Goal: Task Accomplishment & Management: Complete application form

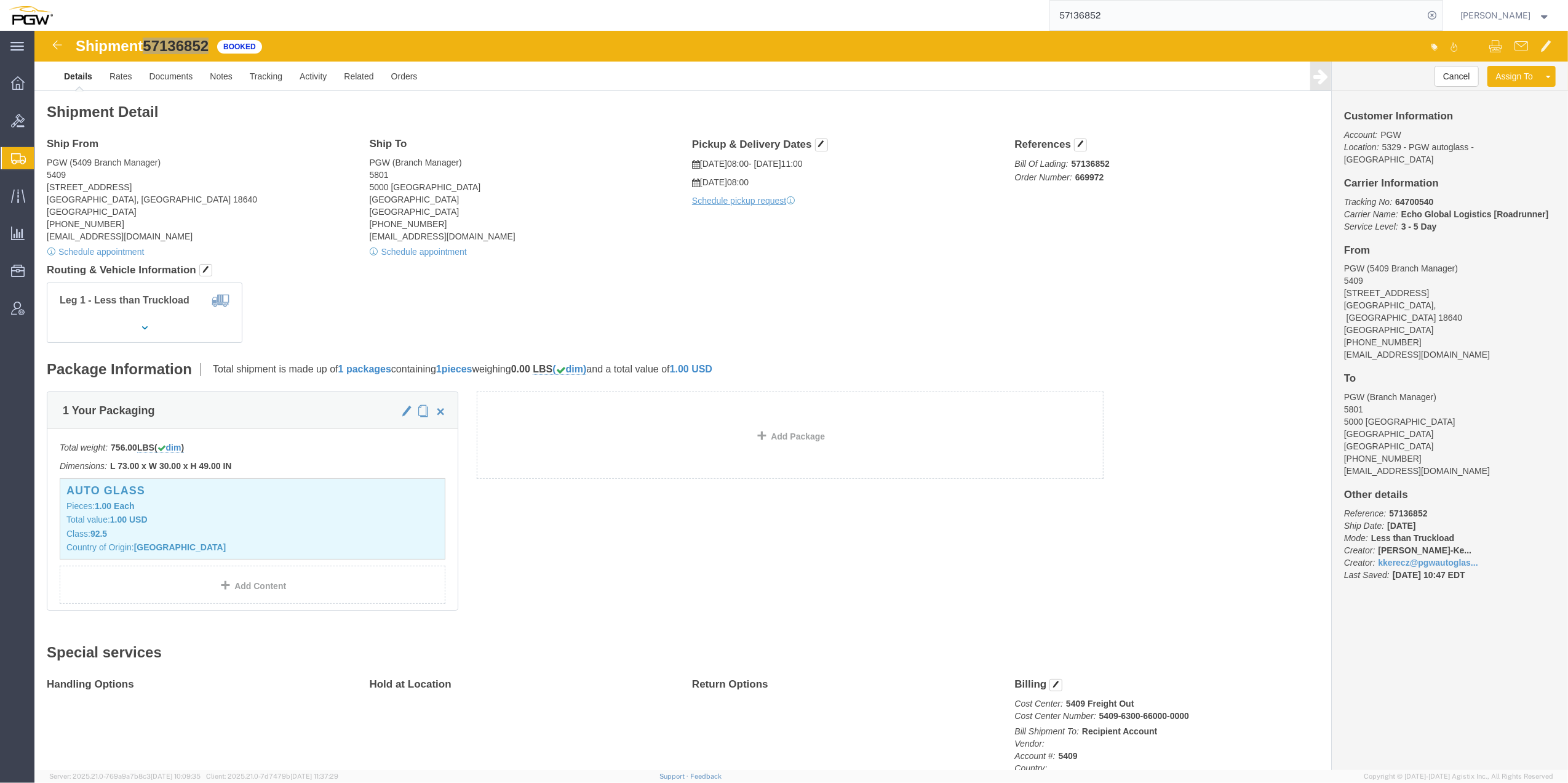
click at [0, 0] on span "Create from Template" at bounding box center [0, 0] width 0 height 0
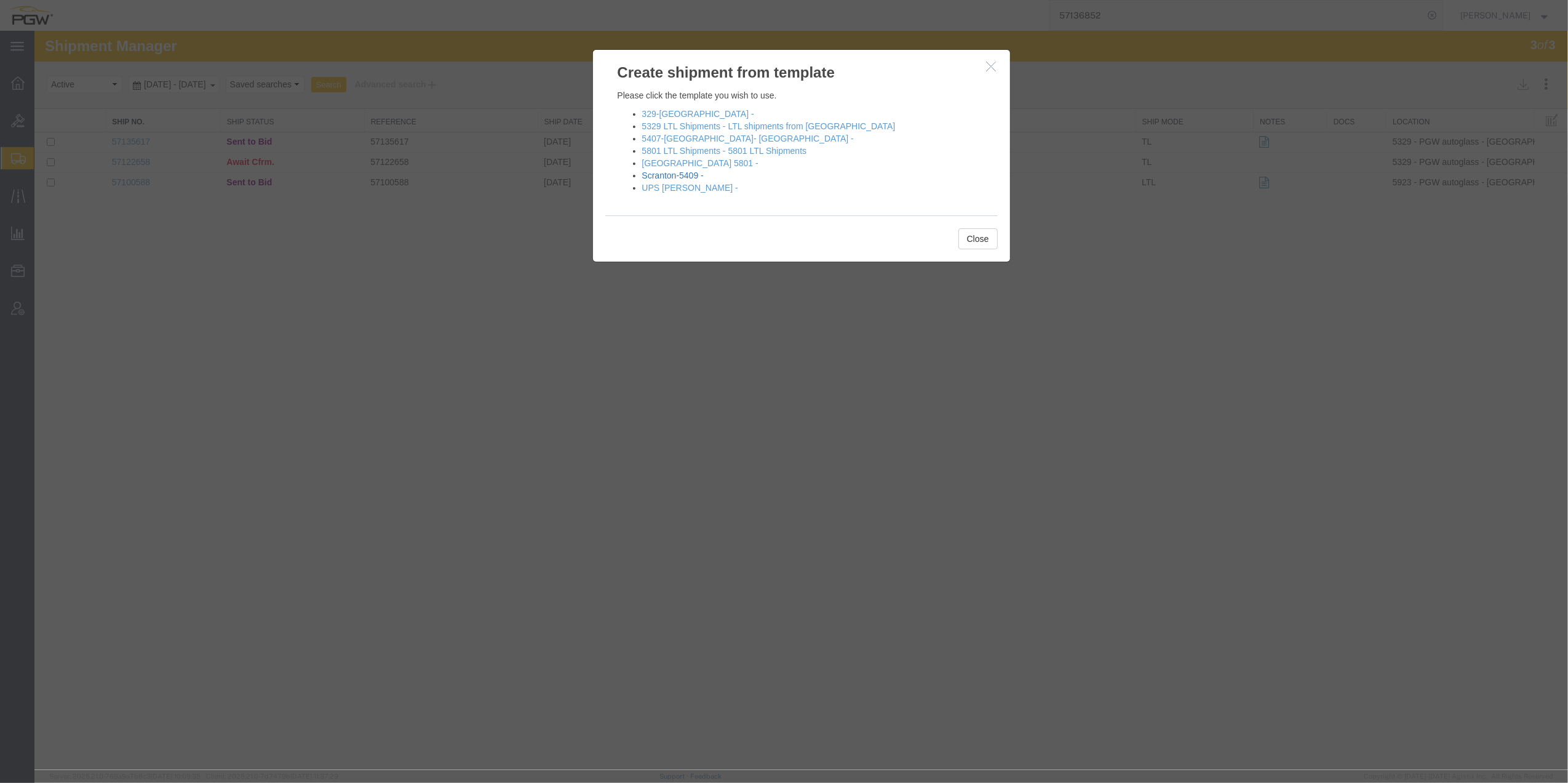
click at [684, 173] on link "Scranton-5409 -" at bounding box center [673, 176] width 61 height 10
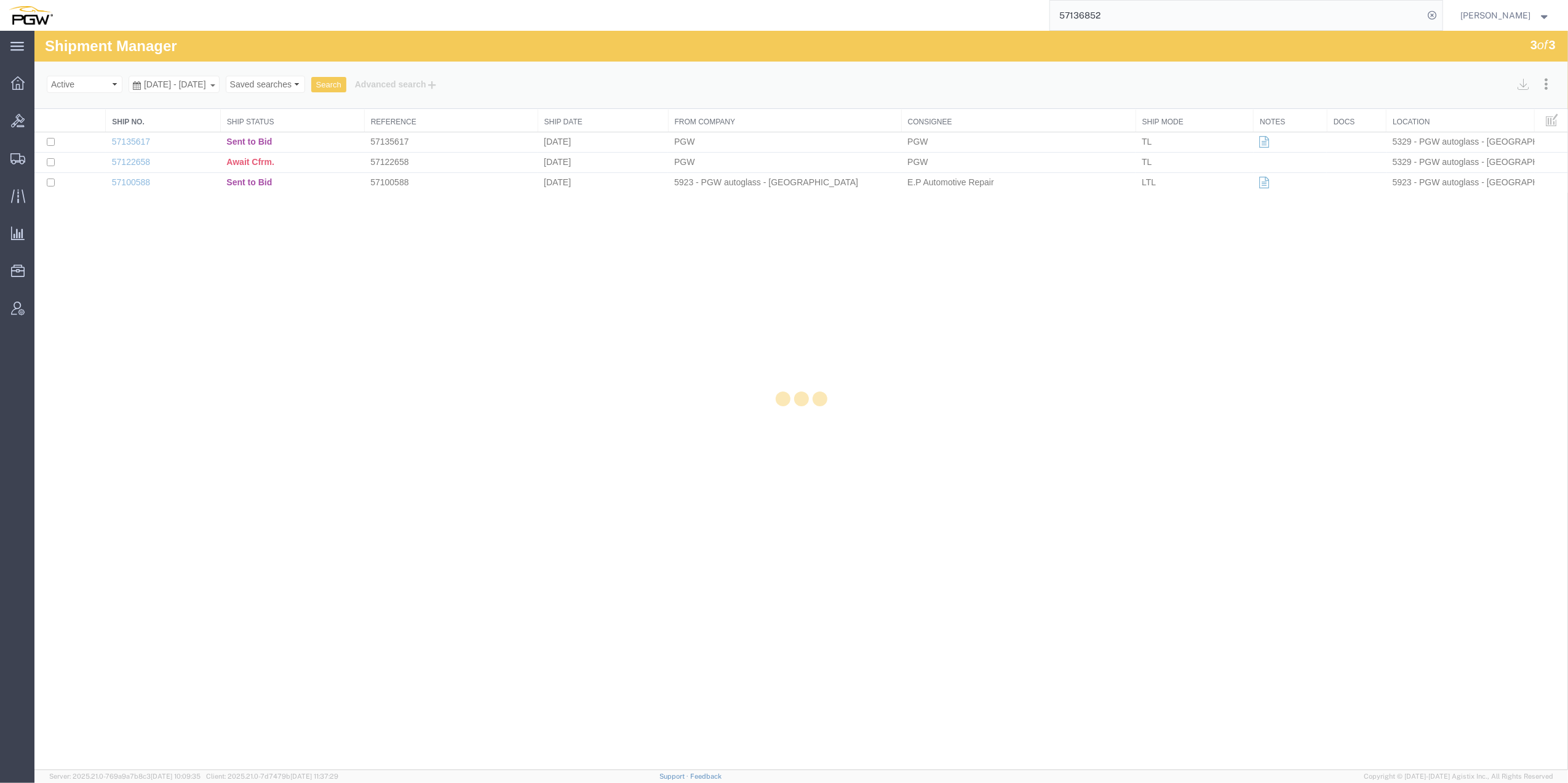
select select "61931"
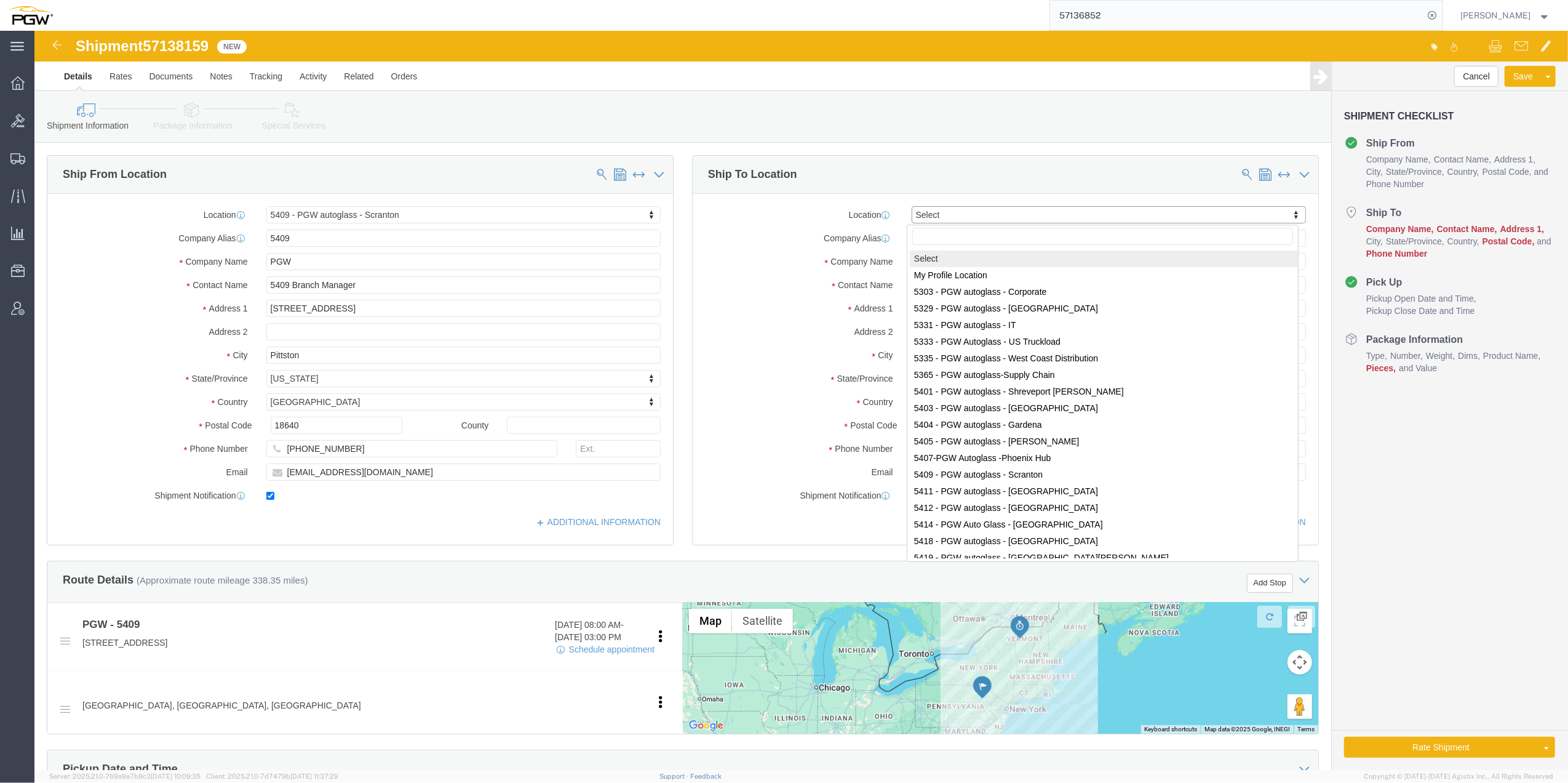
drag, startPoint x: 988, startPoint y: 180, endPoint x: 919, endPoint y: 184, distance: 69.1
paste input "5477"
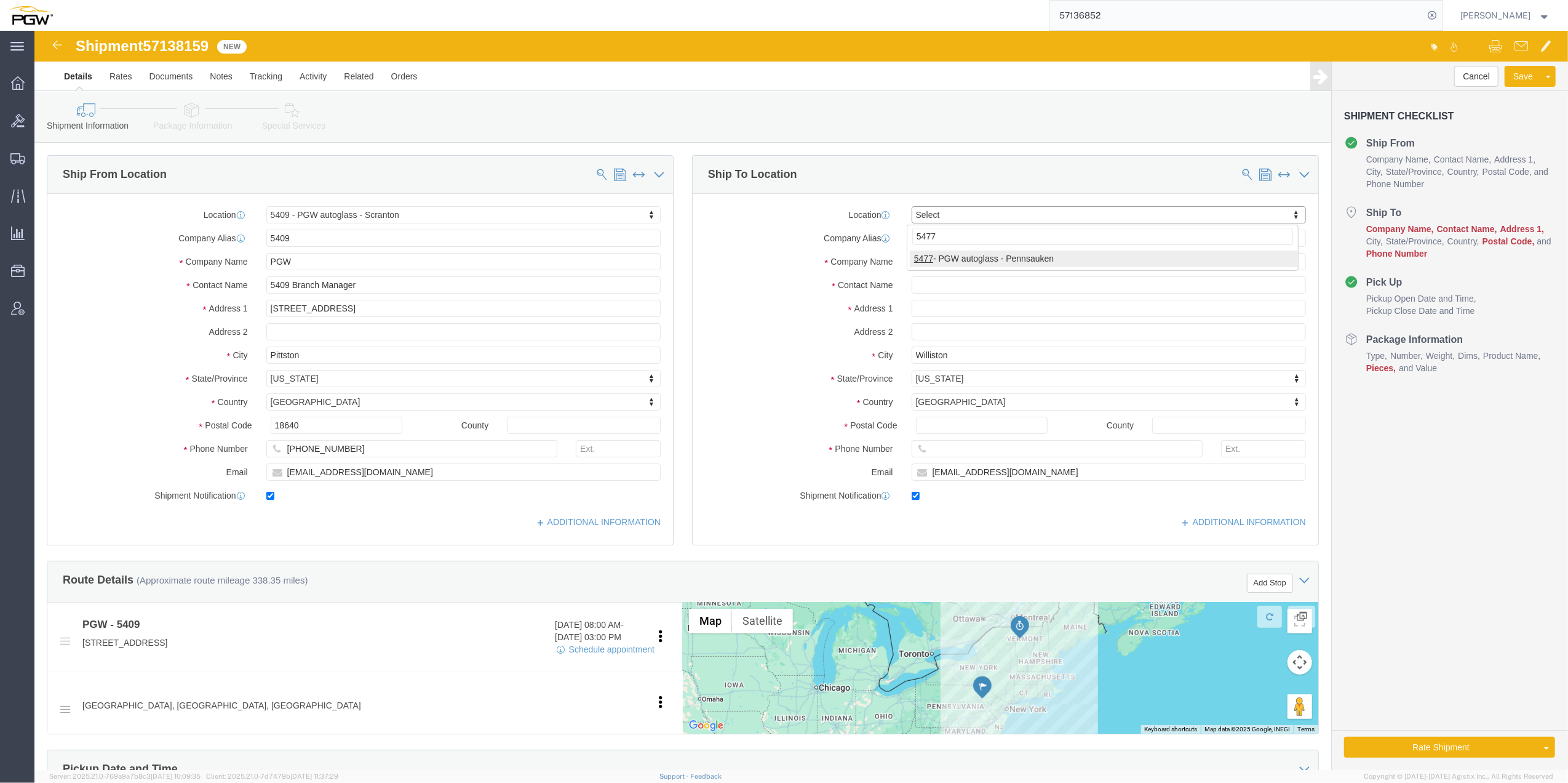
type input "5477"
select select "28313"
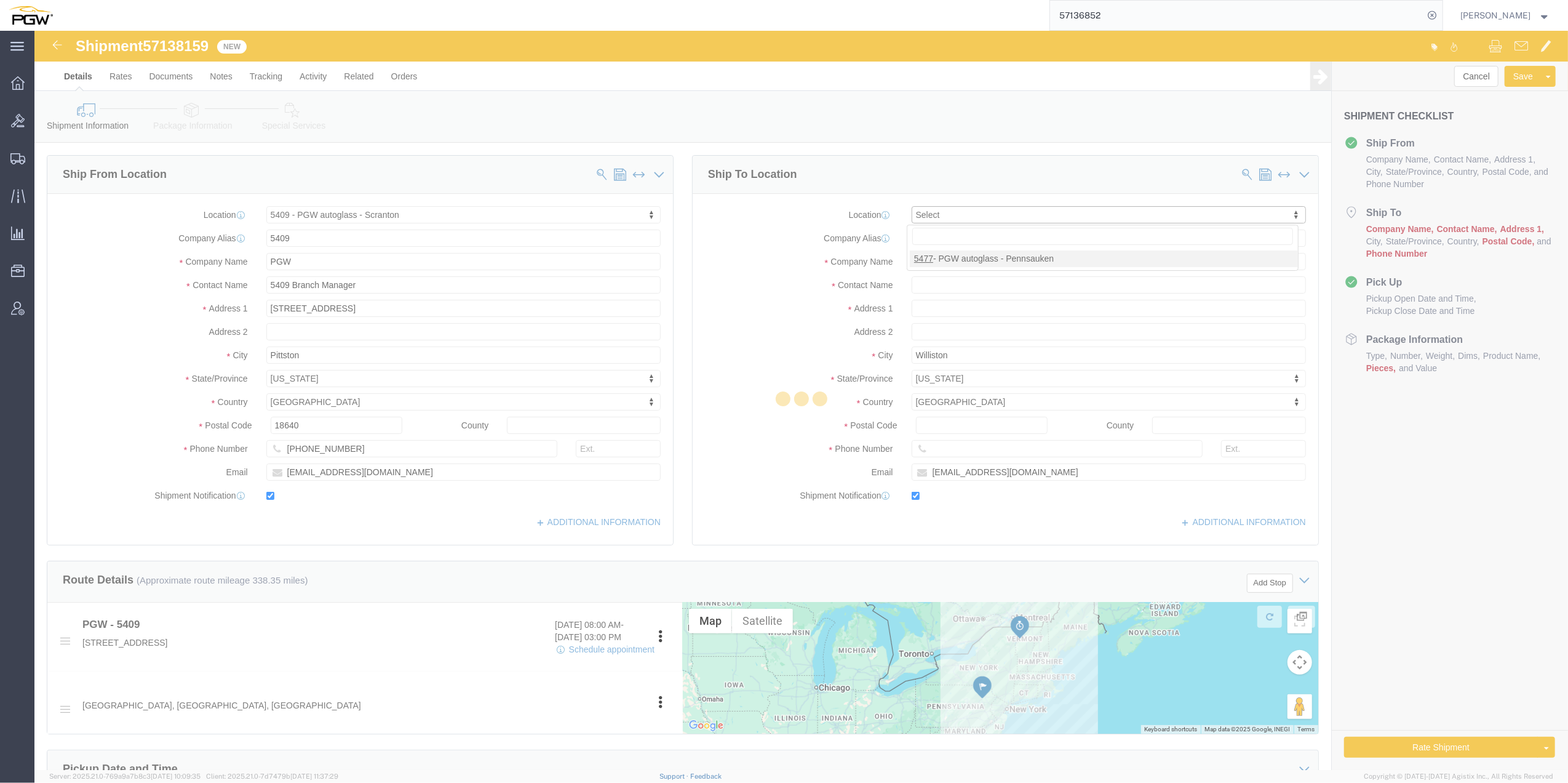
type input "5477"
type input "PGW"
type input "5477 Branch Manager"
type input "[STREET_ADDRESS][PERSON_NAME]"
type input "Cinnaminson"
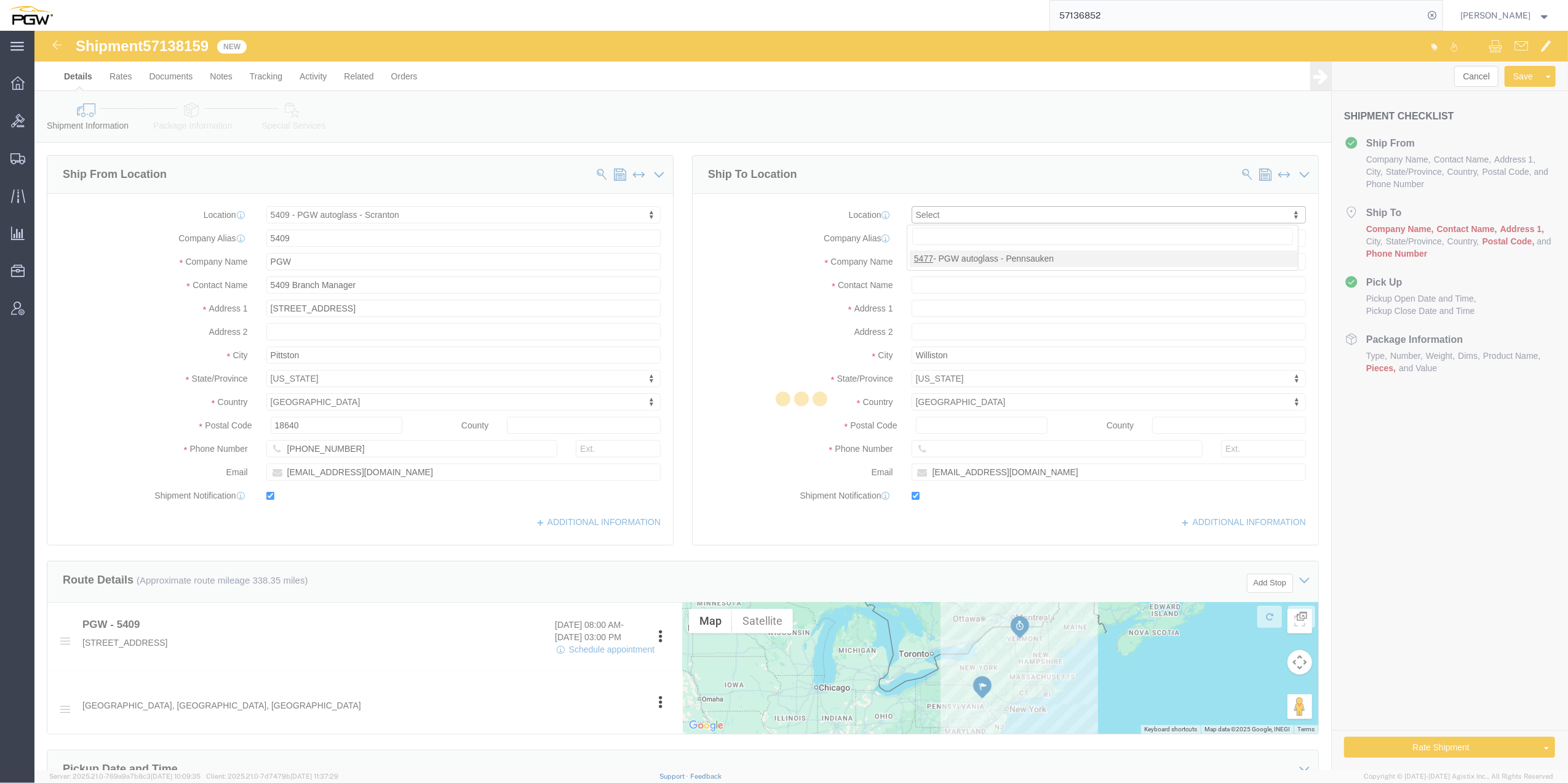
type input "08077"
type input "[PHONE_NUMBER]"
type input "[EMAIL_ADDRESS][DOMAIN_NAME]"
select select "NJ"
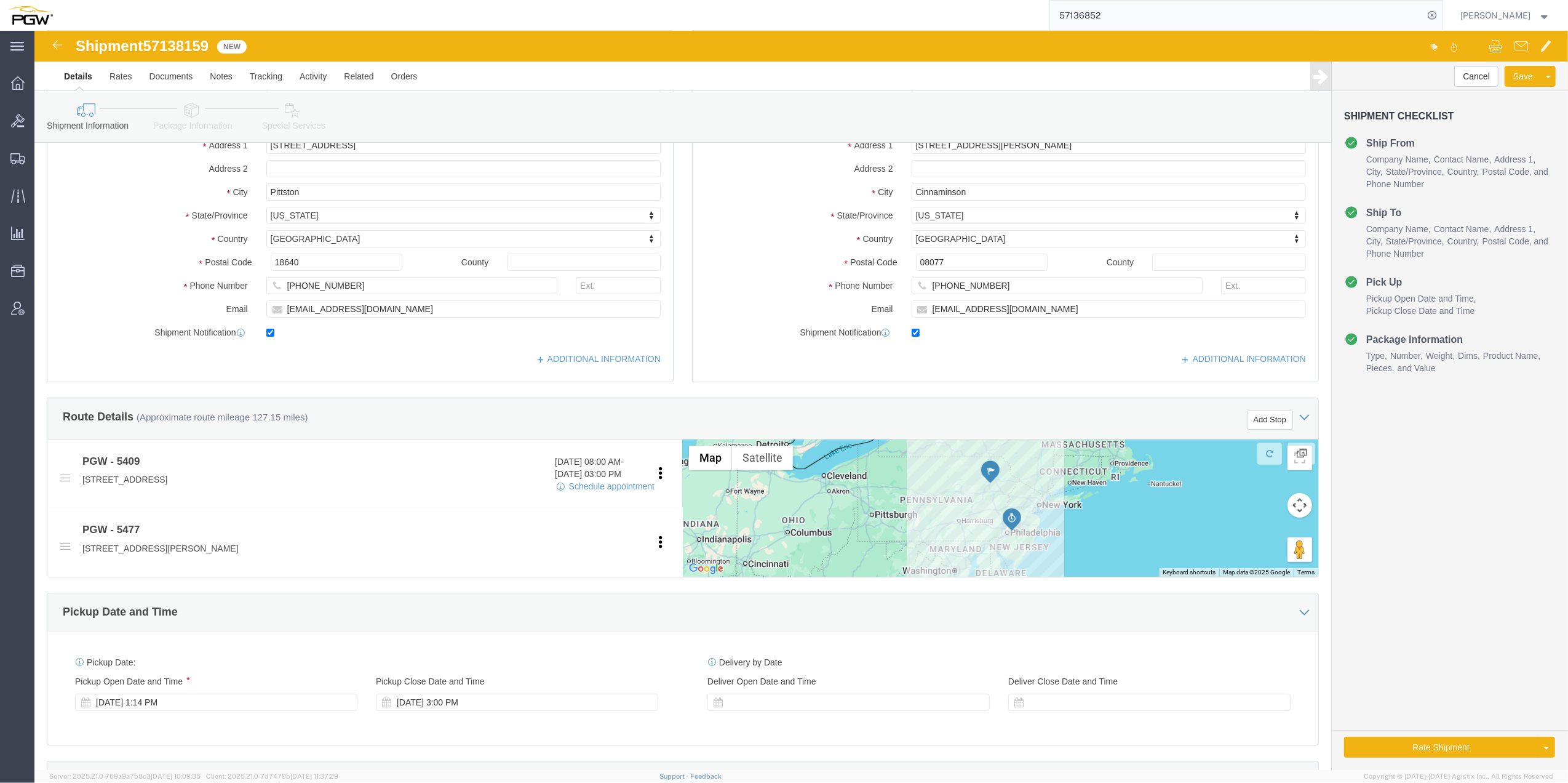
scroll to position [163, 0]
click div "[DATE] 1:14 PM"
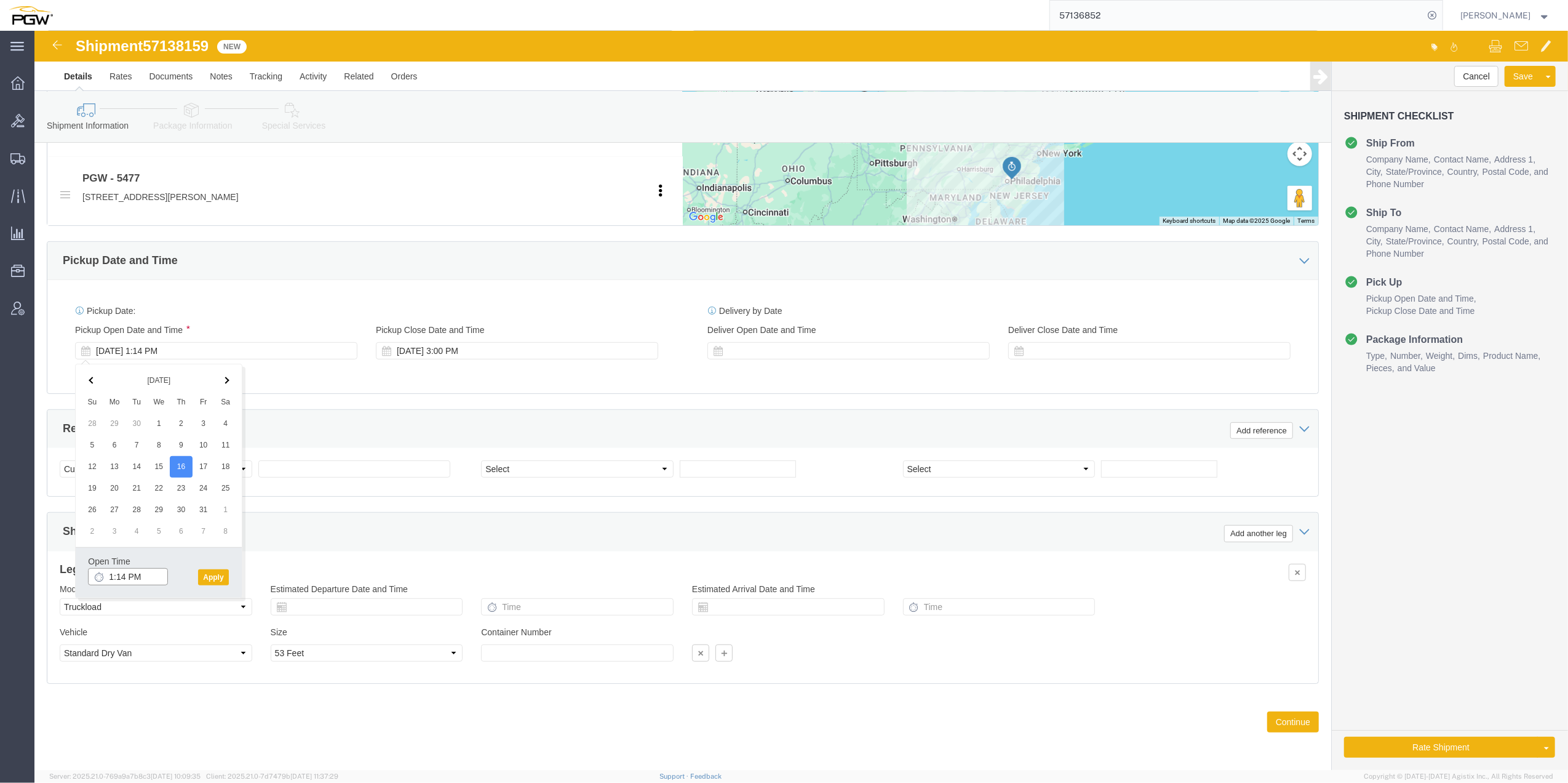
click input "1:14 PM"
type input "9:00 AM"
click button "Apply"
click span "57138159"
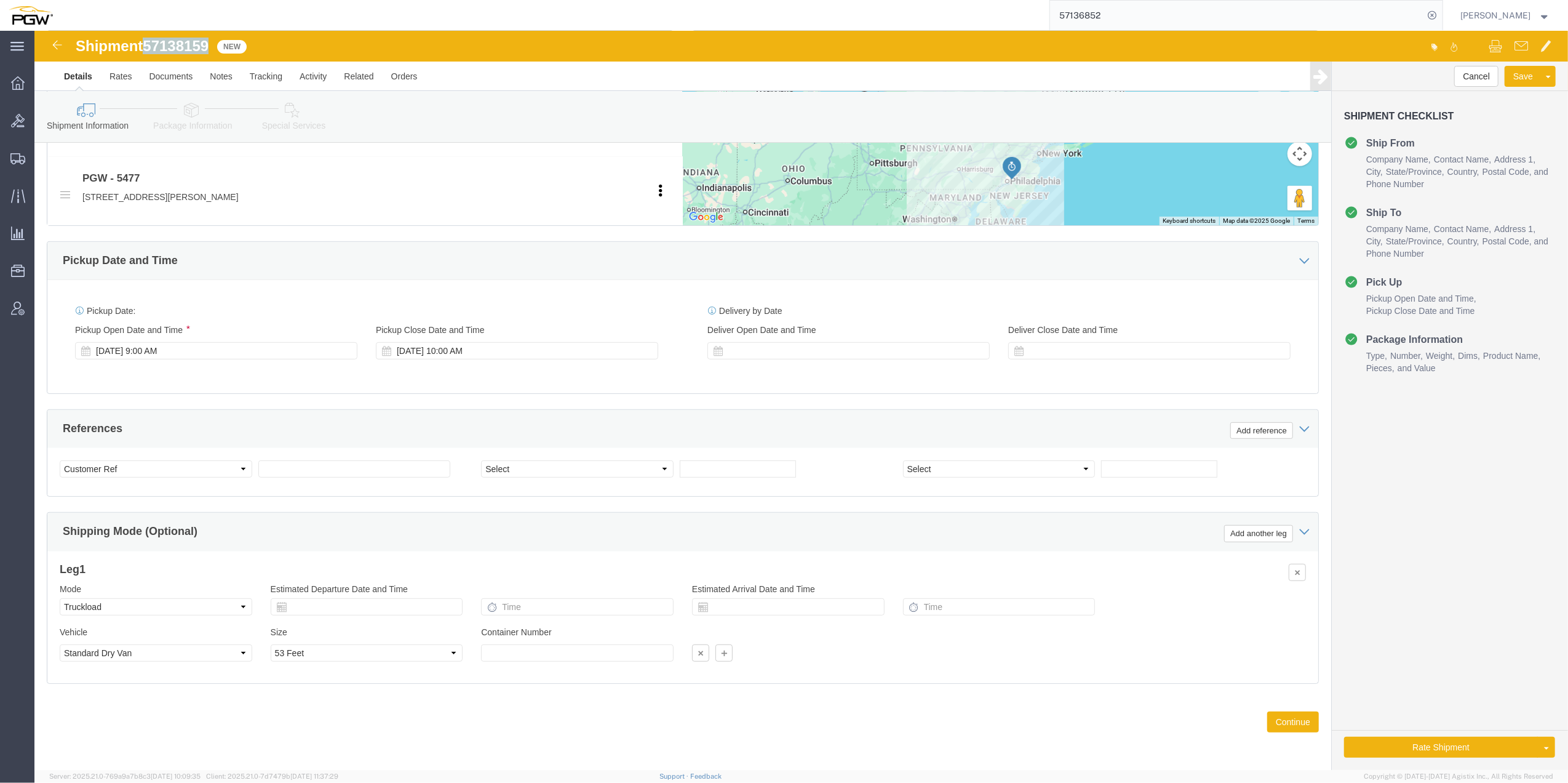
copy span "57138159"
click input "text"
paste input "57138159"
type input "57138159"
click select "Select Account Type Activity ID Airline Appointment Number ASN Batch Request # …"
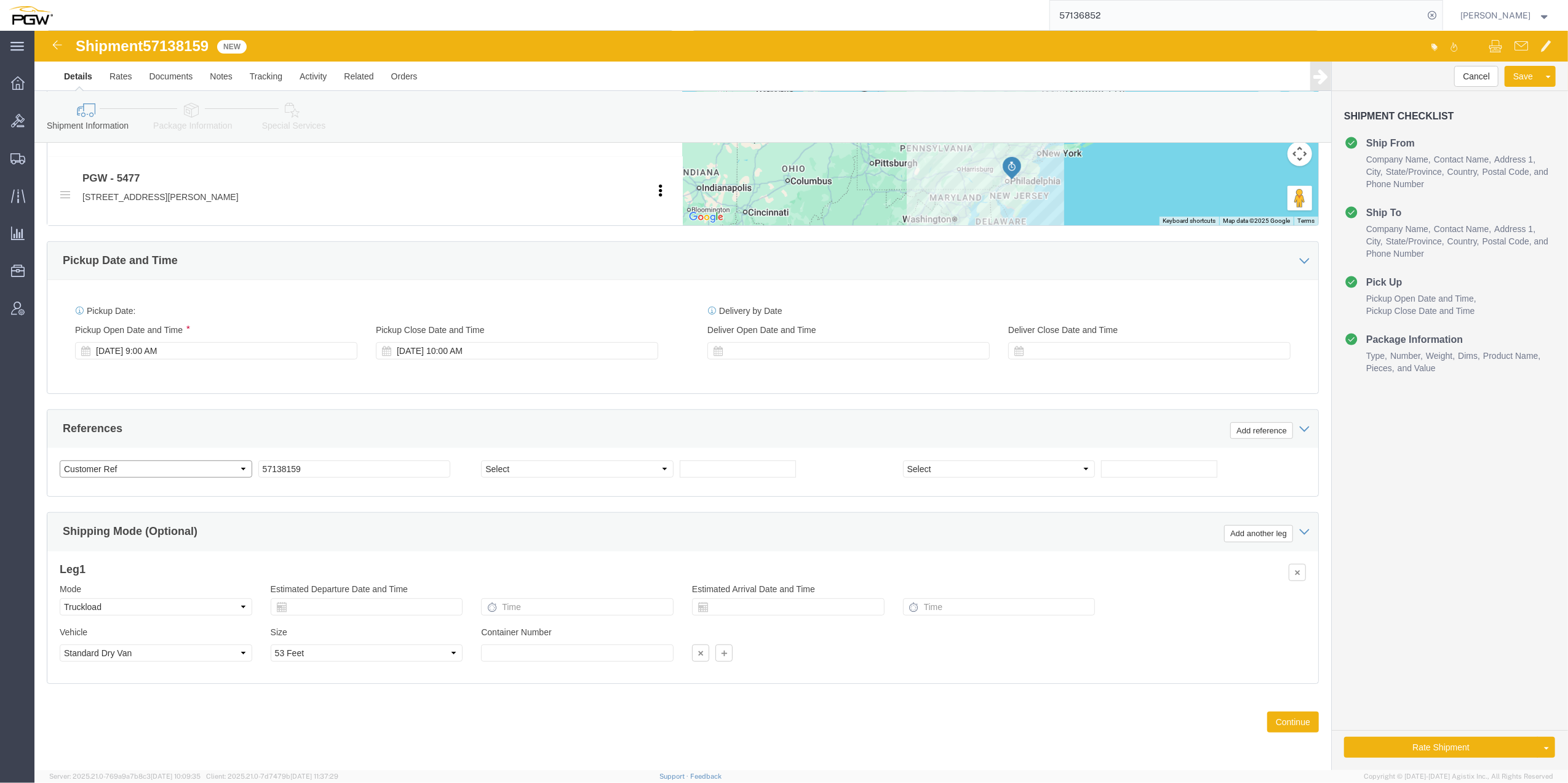
select select "BOL"
click select "Select Account Type Activity ID Airline Appointment Number ASN Batch Request # …"
select select "ORDERNUM"
click select "Select Account Type Activity ID Airline Appointment Number ASN Batch Request # …"
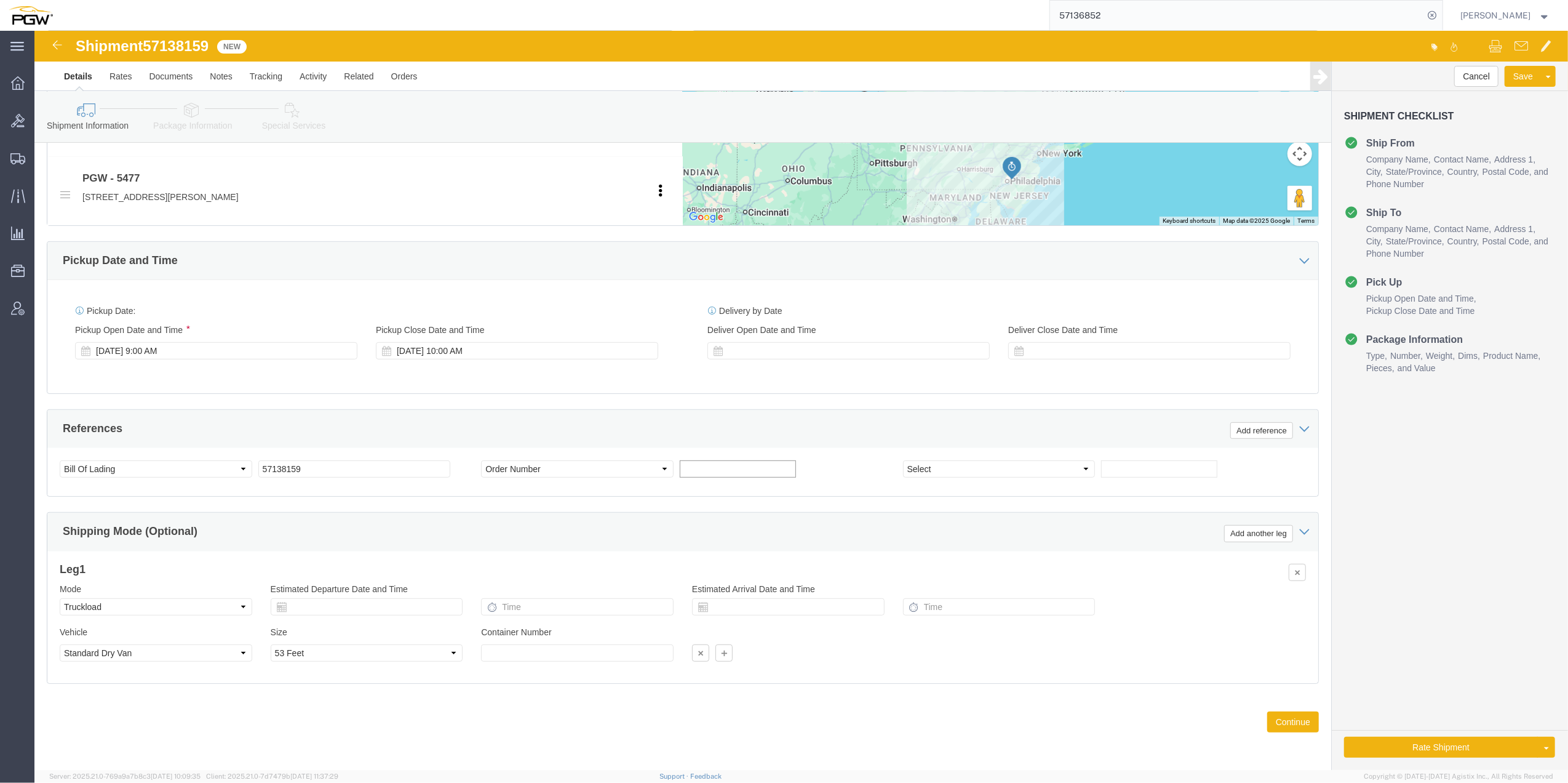
click input "text"
click input "669965"
type input "669965"
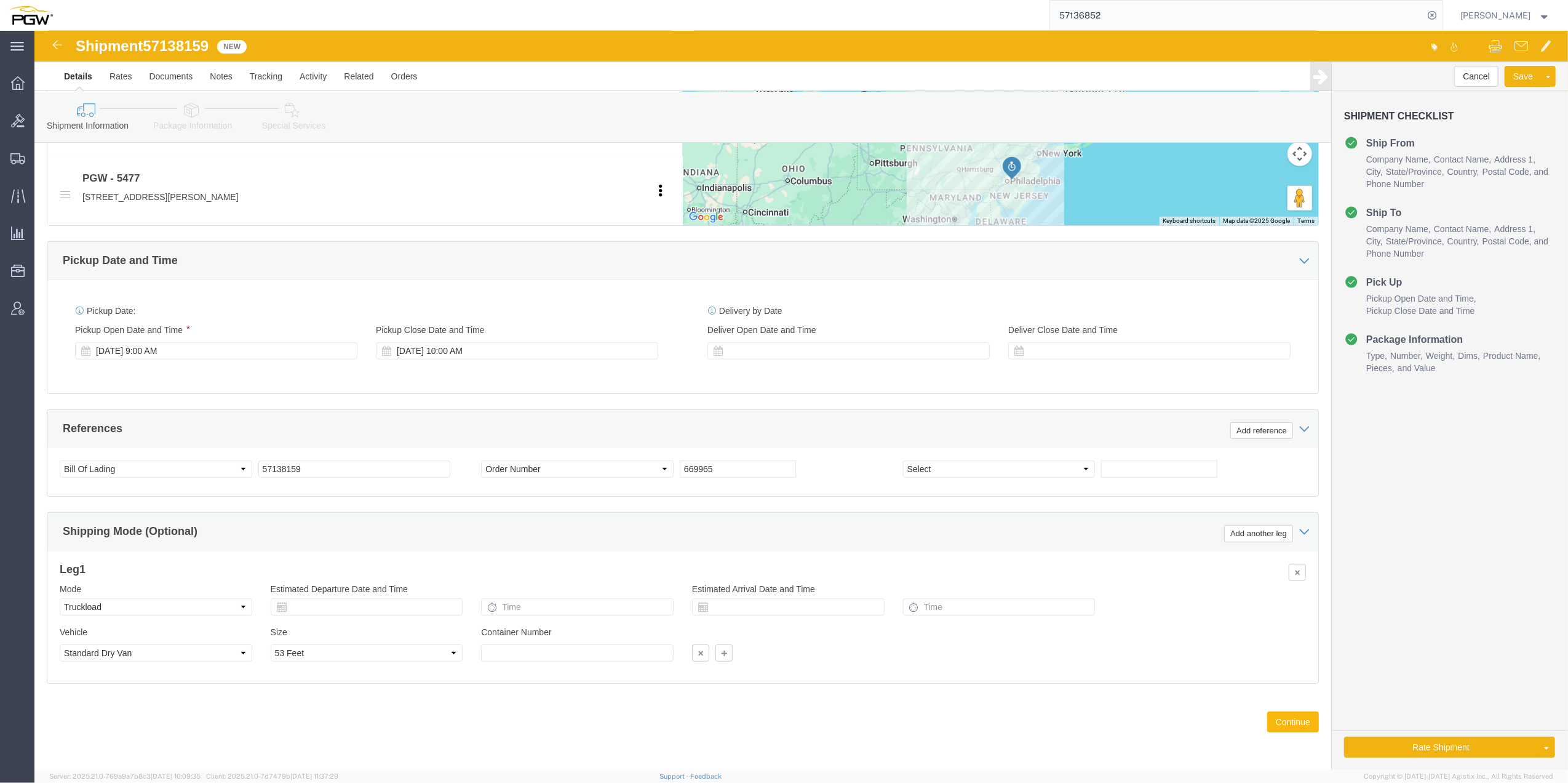
click button "Continue"
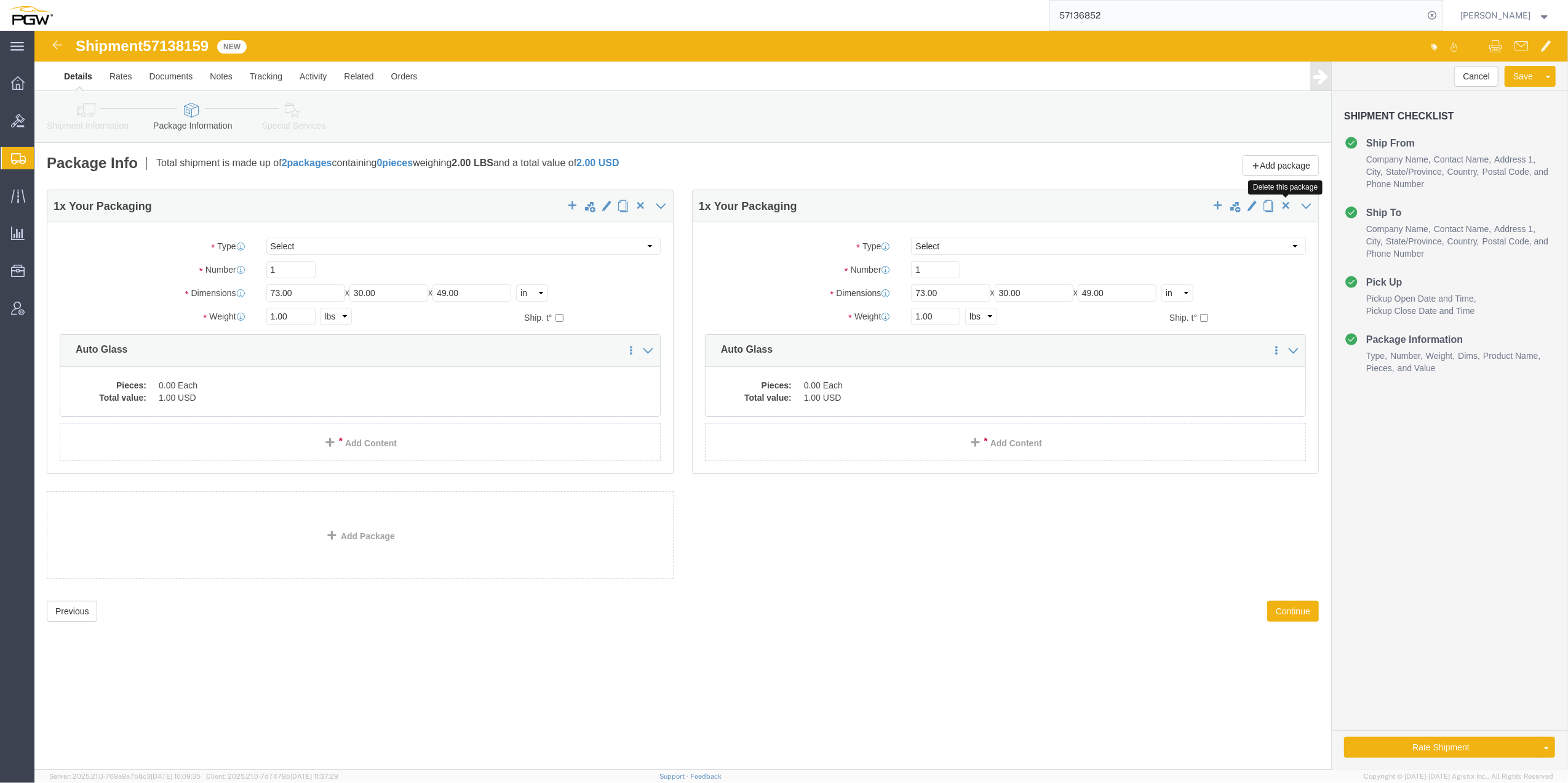
click button "button"
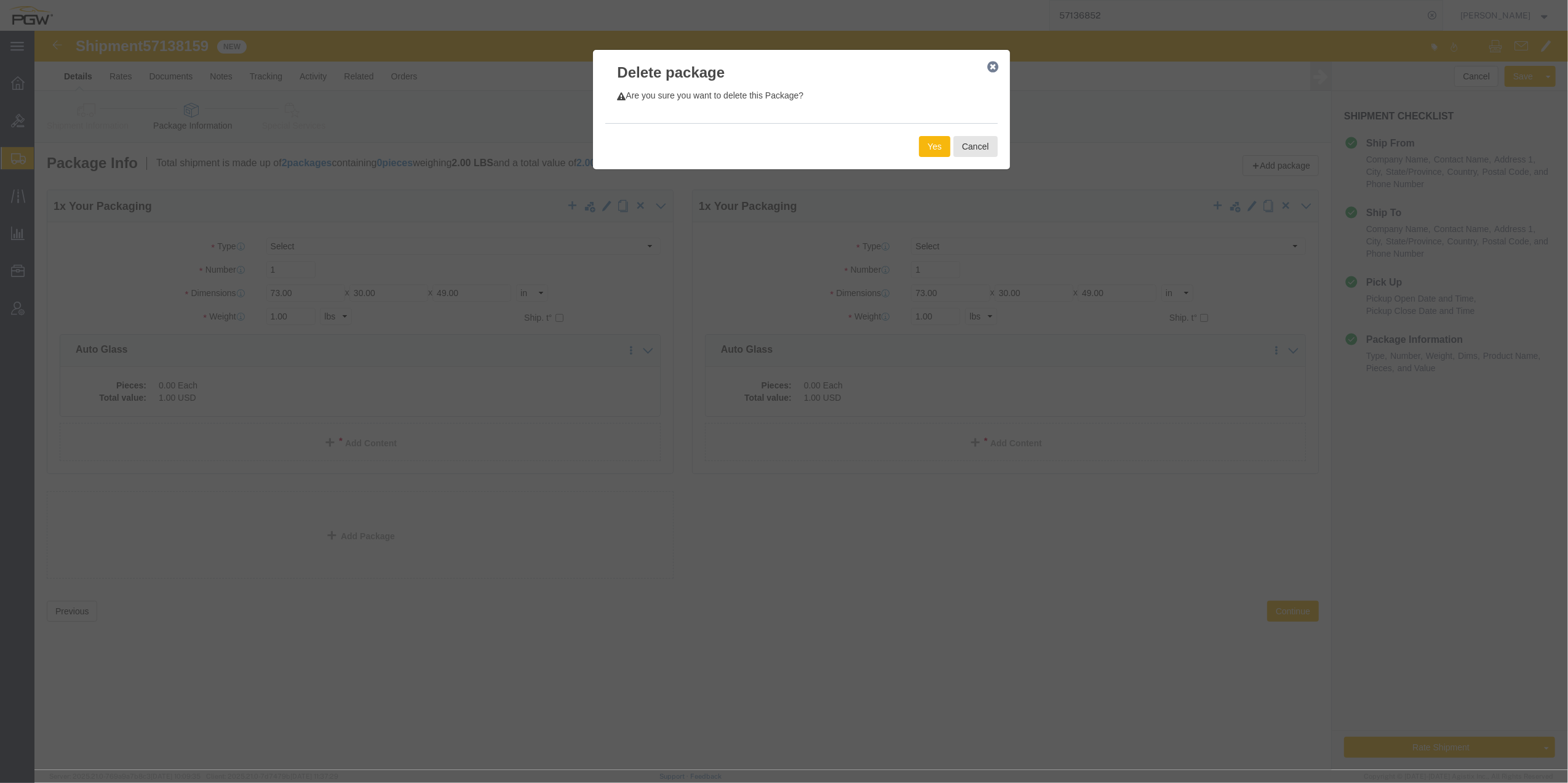
click button "Yes"
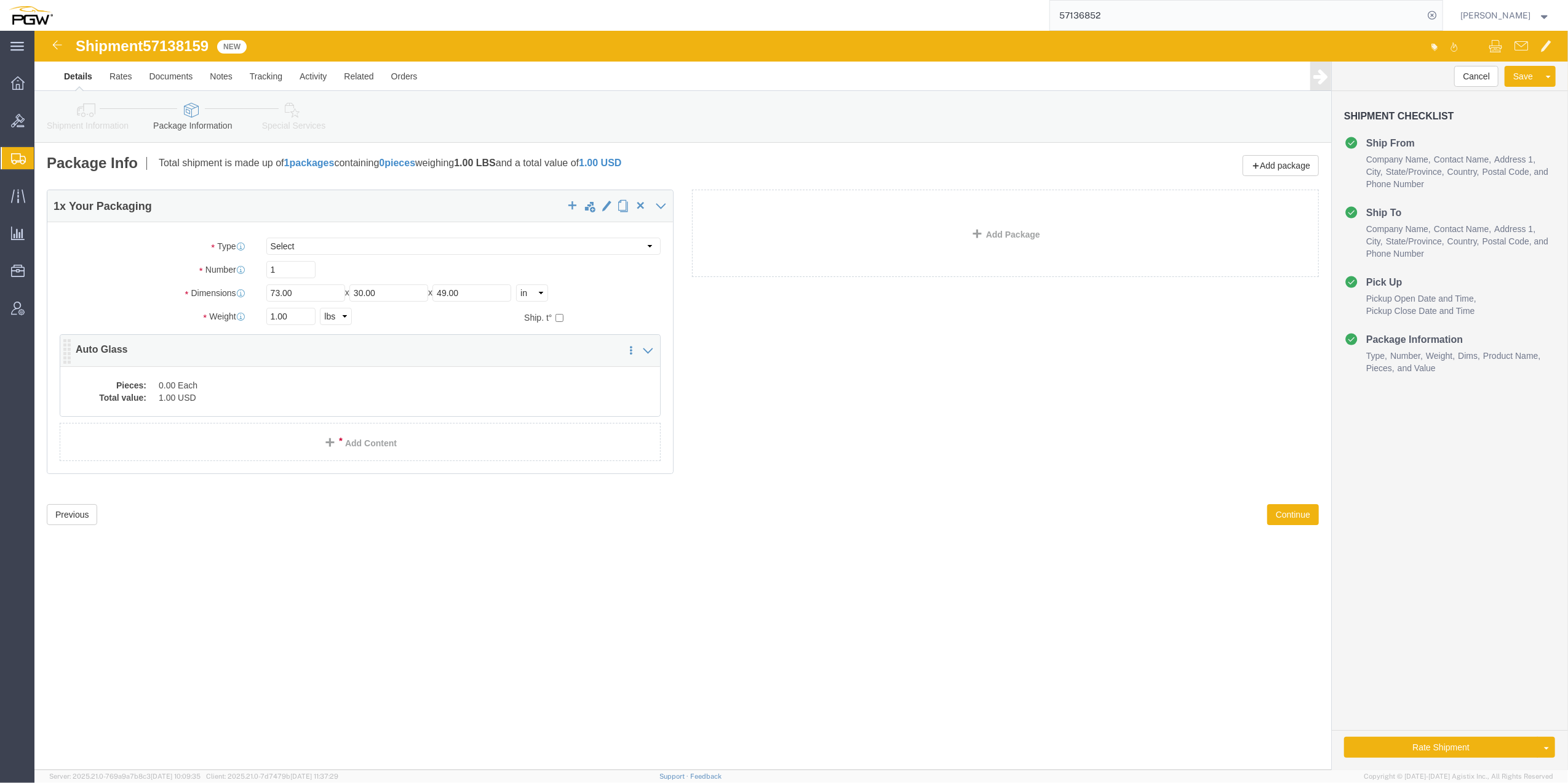
click dd "0.00 Each"
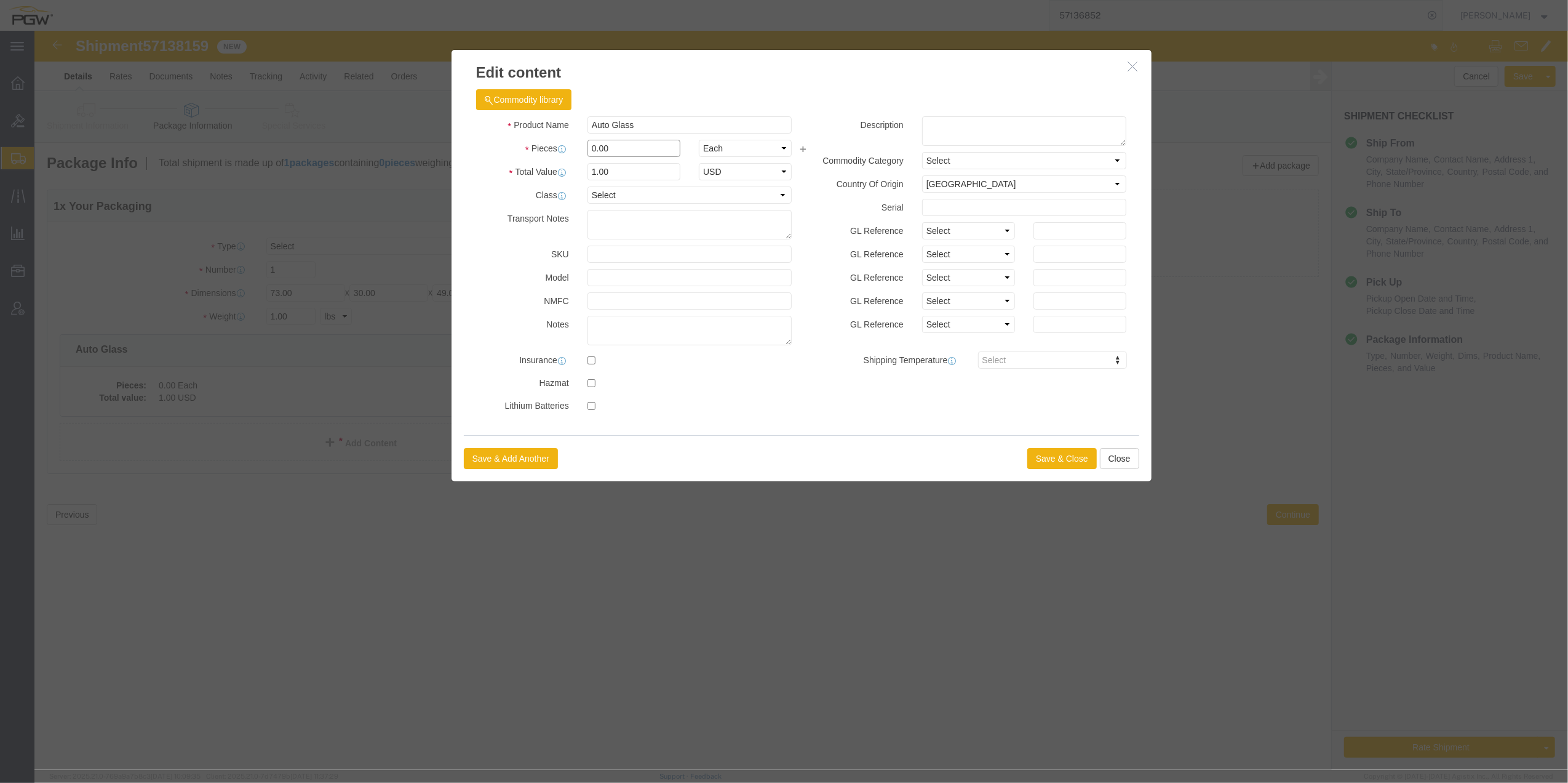
click input "0.00"
type input "30.00"
type input "30"
click div "Save & Add Another Save & Close Close"
click button "Save & Close"
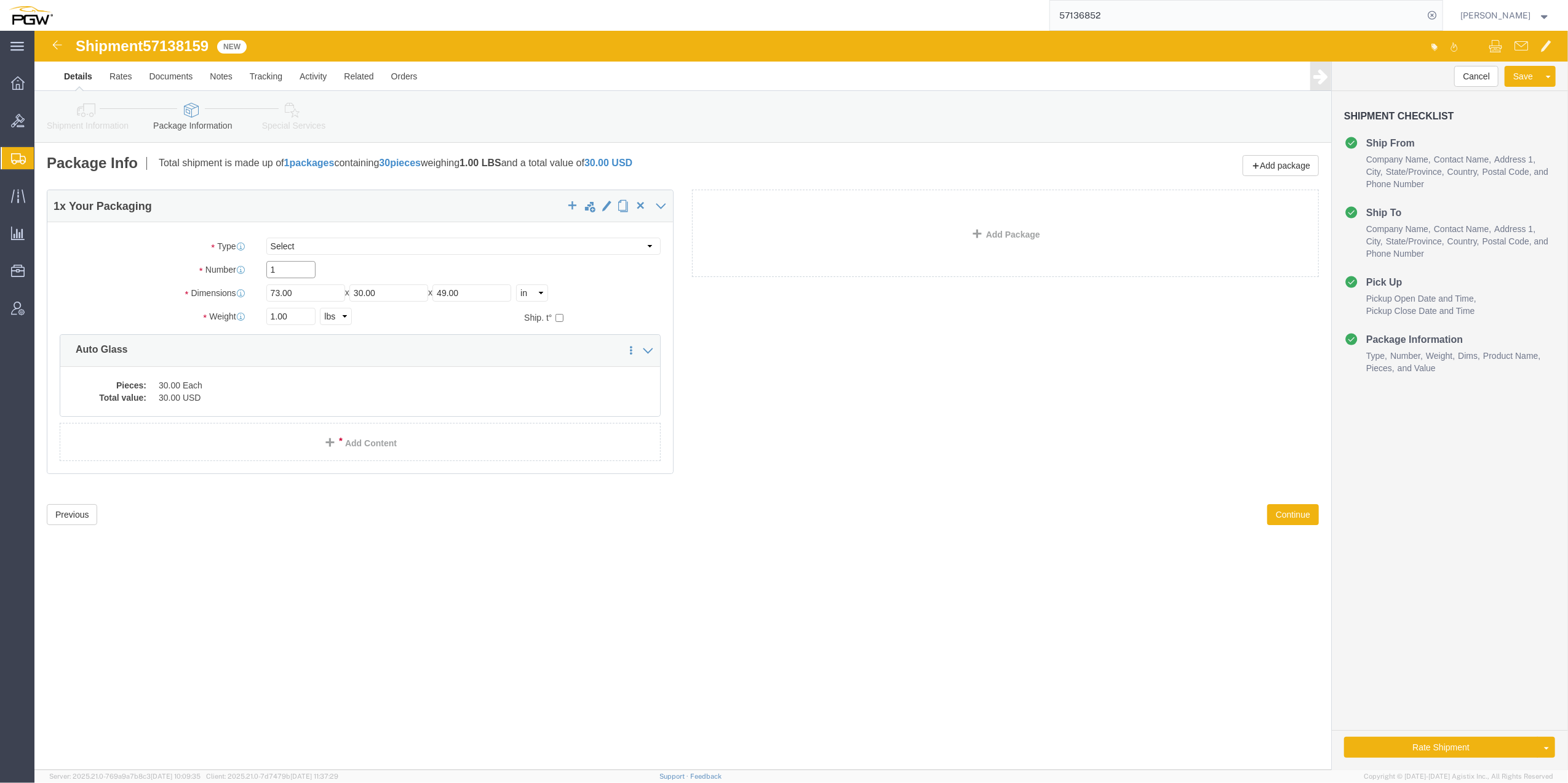
drag, startPoint x: 256, startPoint y: 239, endPoint x: 234, endPoint y: 228, distance: 24.6
click div "Package Type Select Bale(s) Basket(s) Bolt(s) Bottle(s) Buckets Bulk Bundle(s) …"
type input "30"
click div "1 x Your Packaging Package Type Select Bale(s) Basket(s) Bolt(s) Bottle(s) Buck…"
click input "1.00"
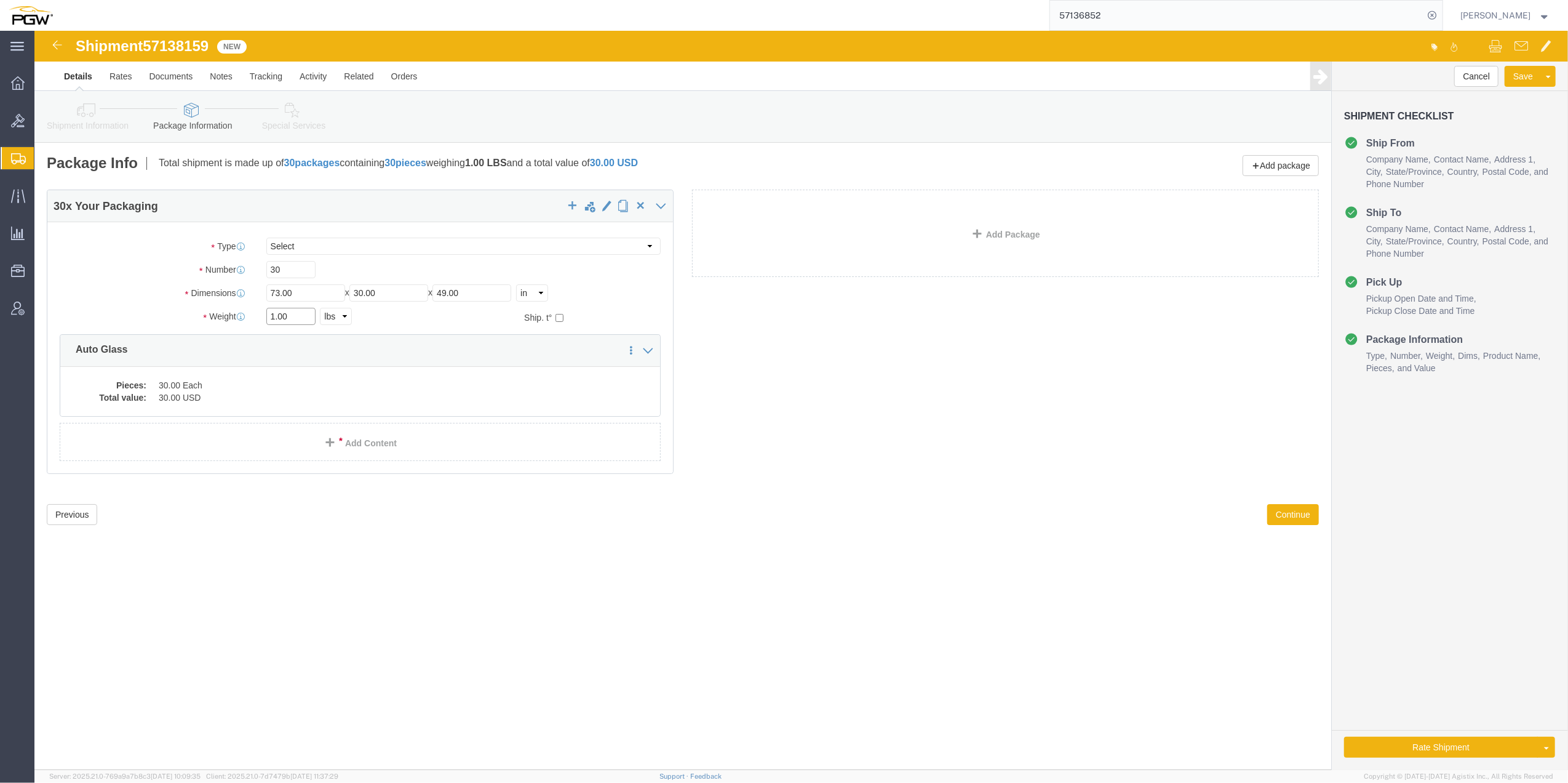
paste input "24646"
type input "24646.00"
click button "Continue"
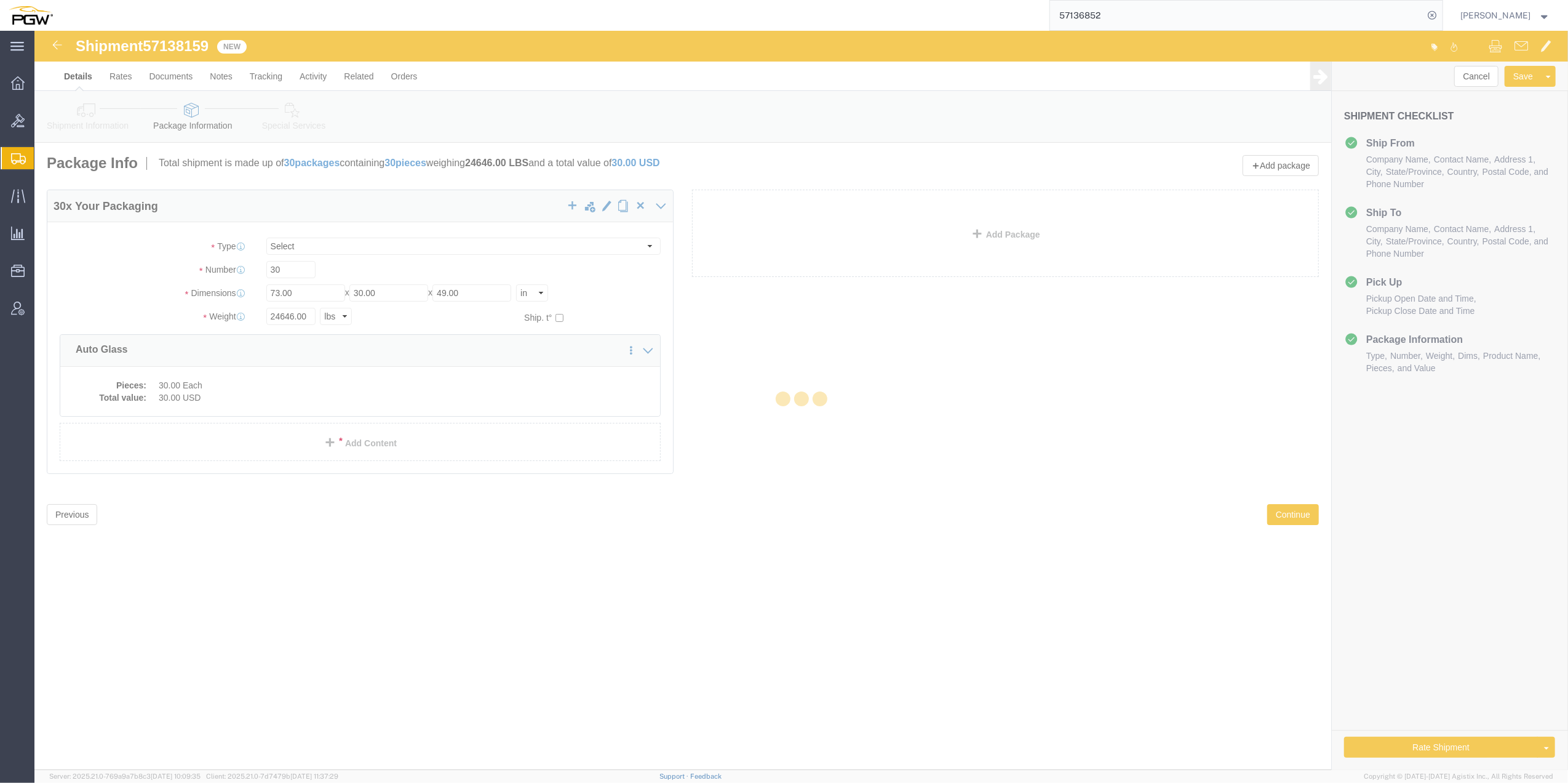
select select
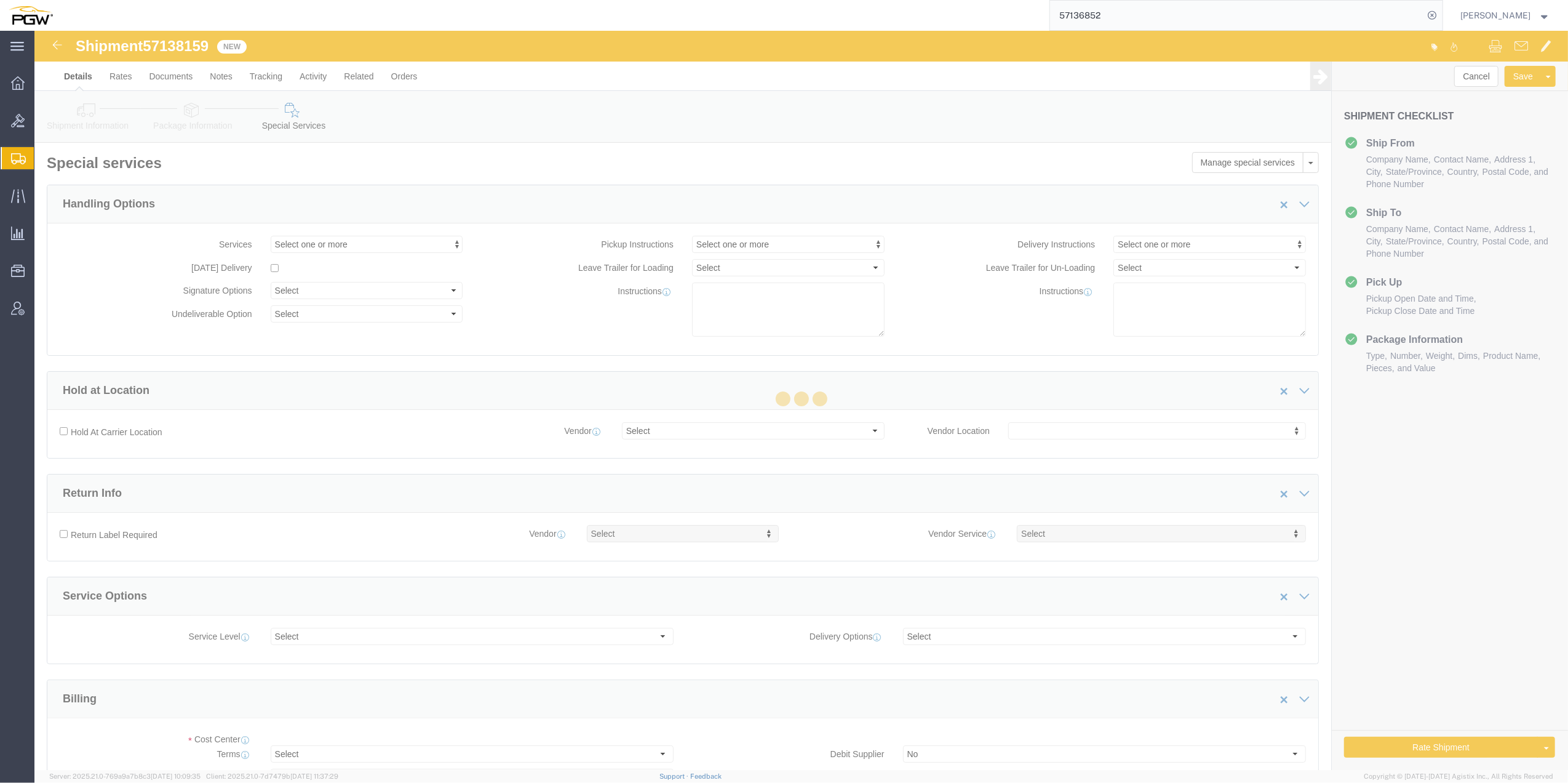
select select "COSTCENTER"
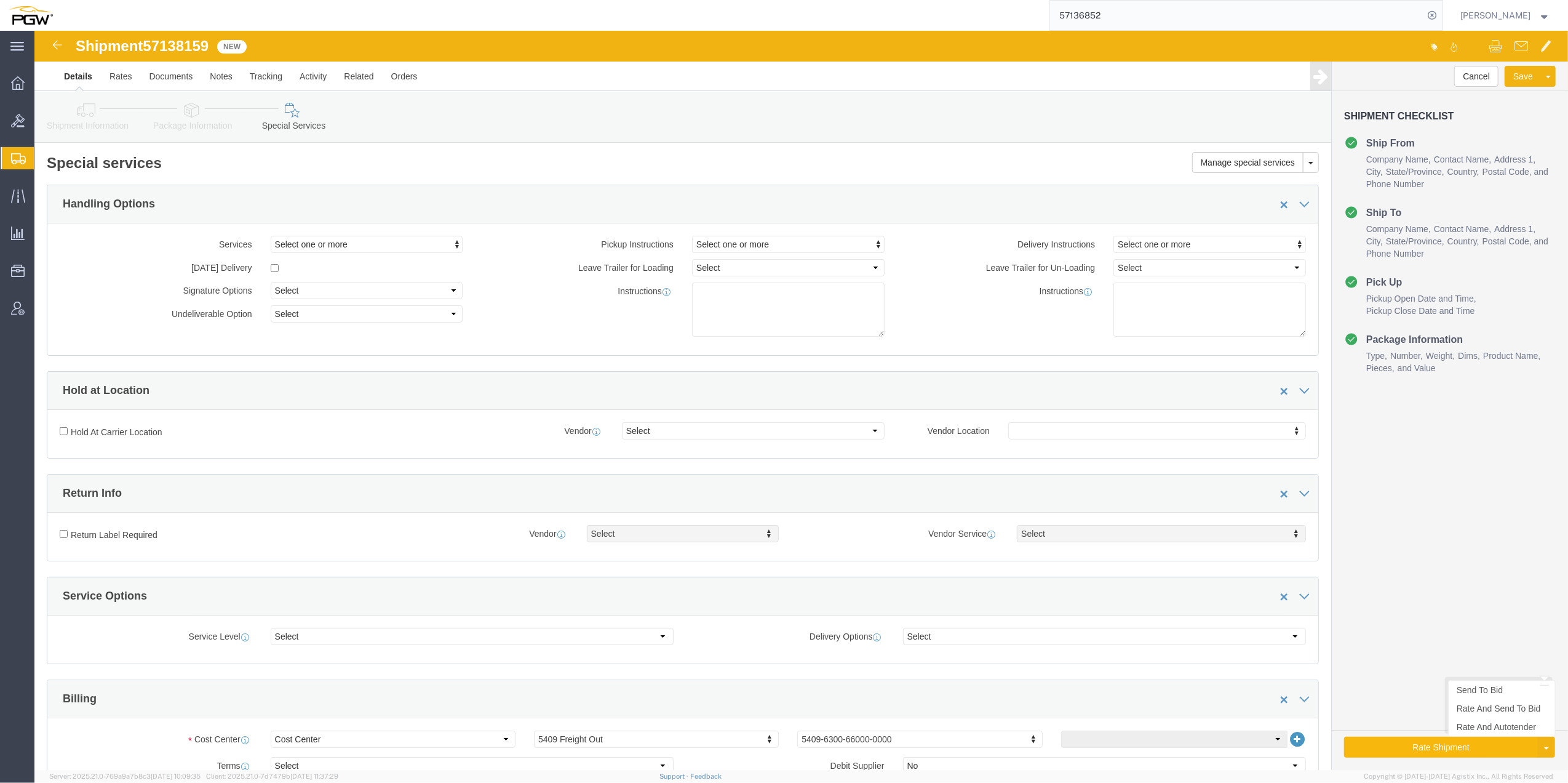
click button "Rate Shipment"
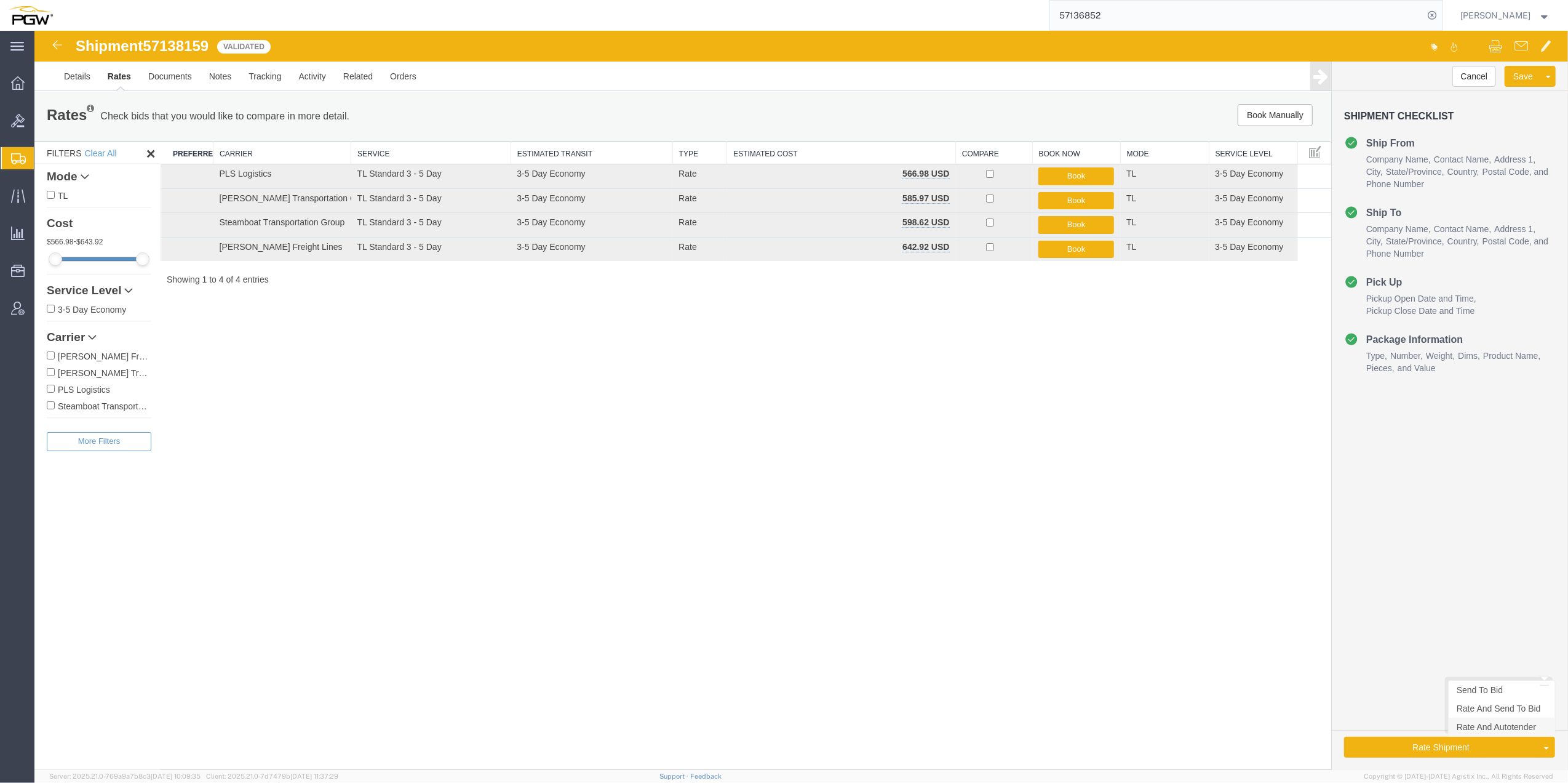
click at [1479, 731] on link "Rate And Autotender" at bounding box center [1502, 727] width 107 height 18
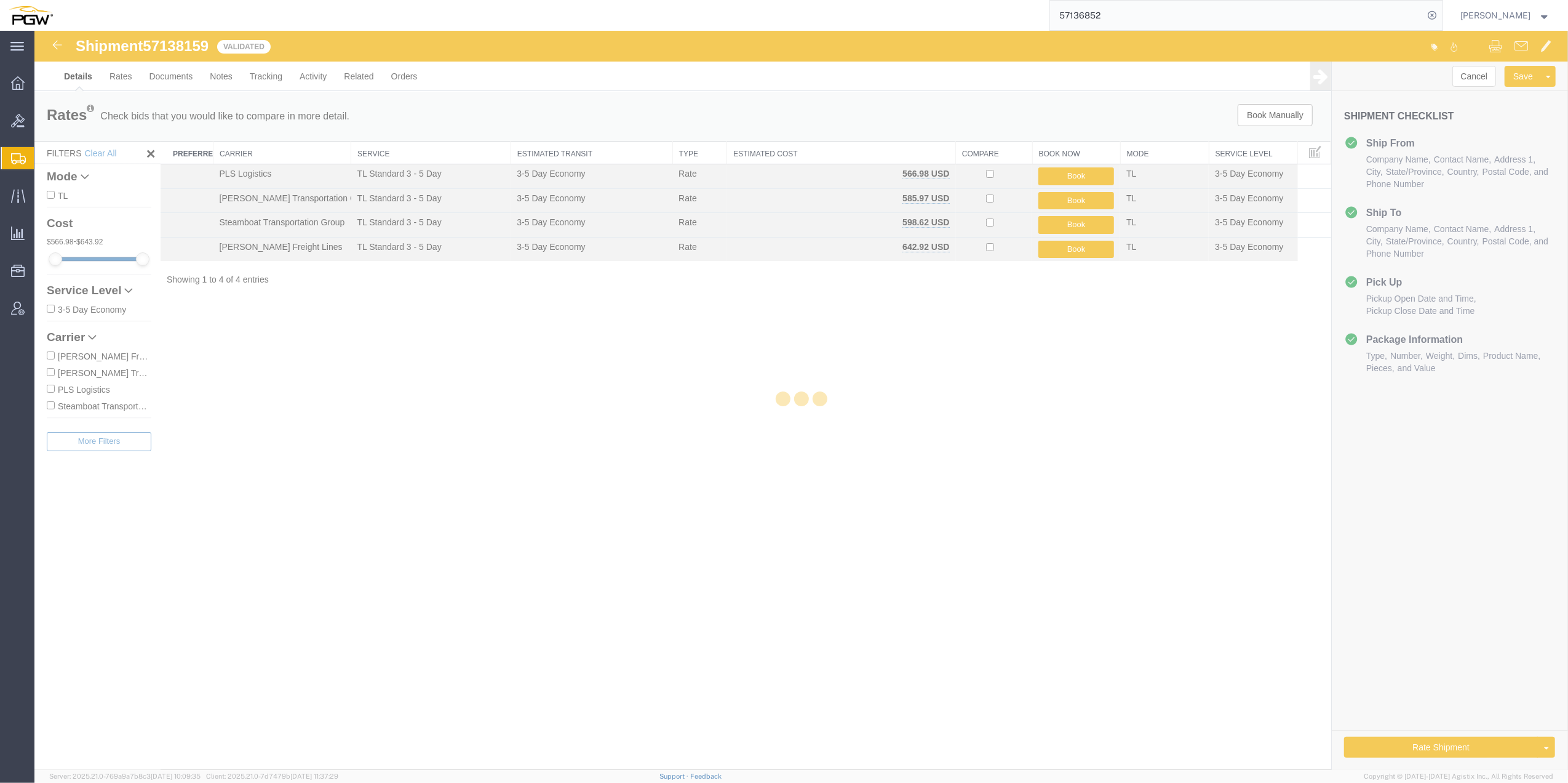
select select "61931"
select select "28313"
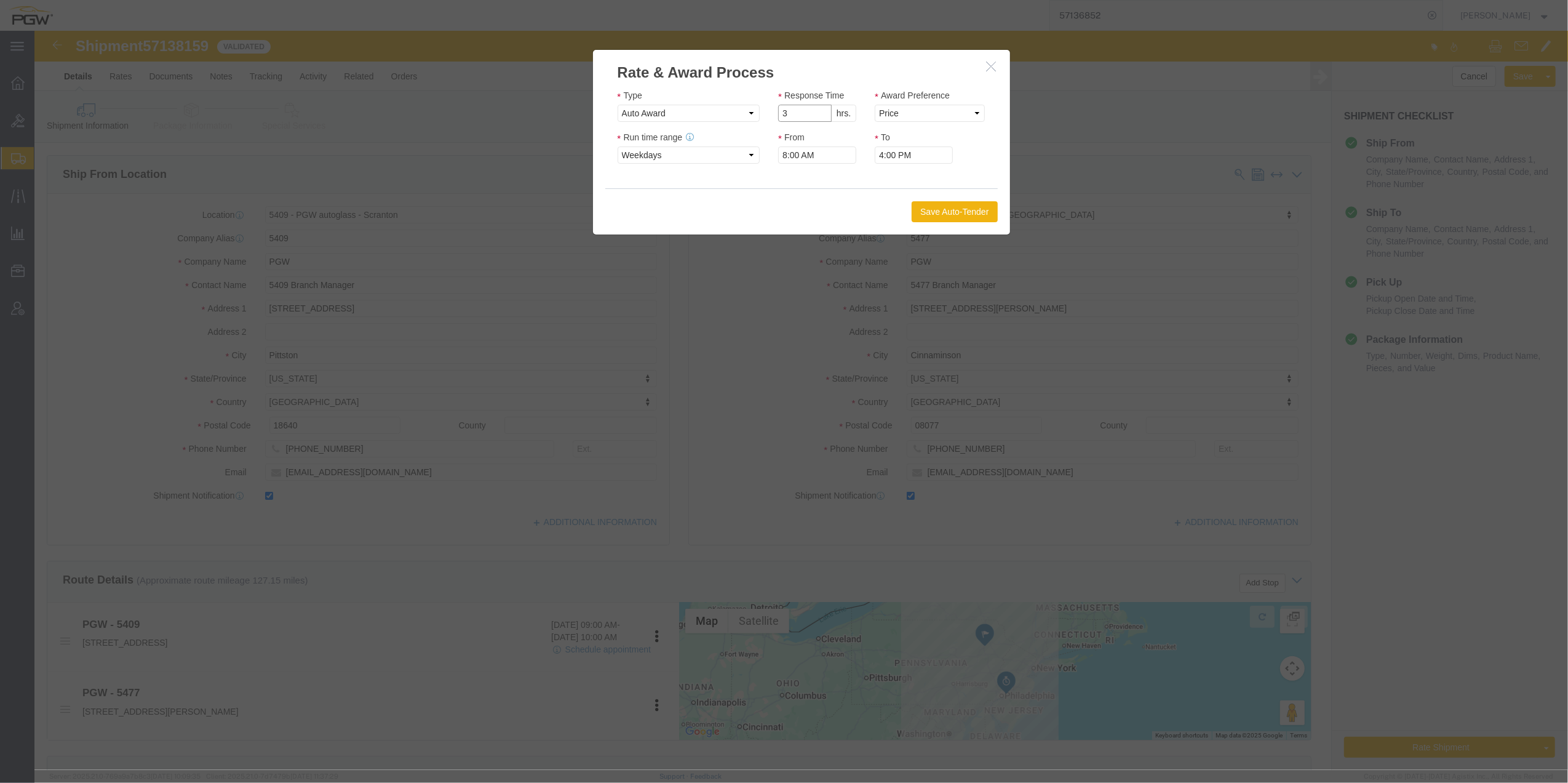
click input "3"
type input "2"
click input "2"
click select "Price Carrier Rank"
select select "LANE_RANK"
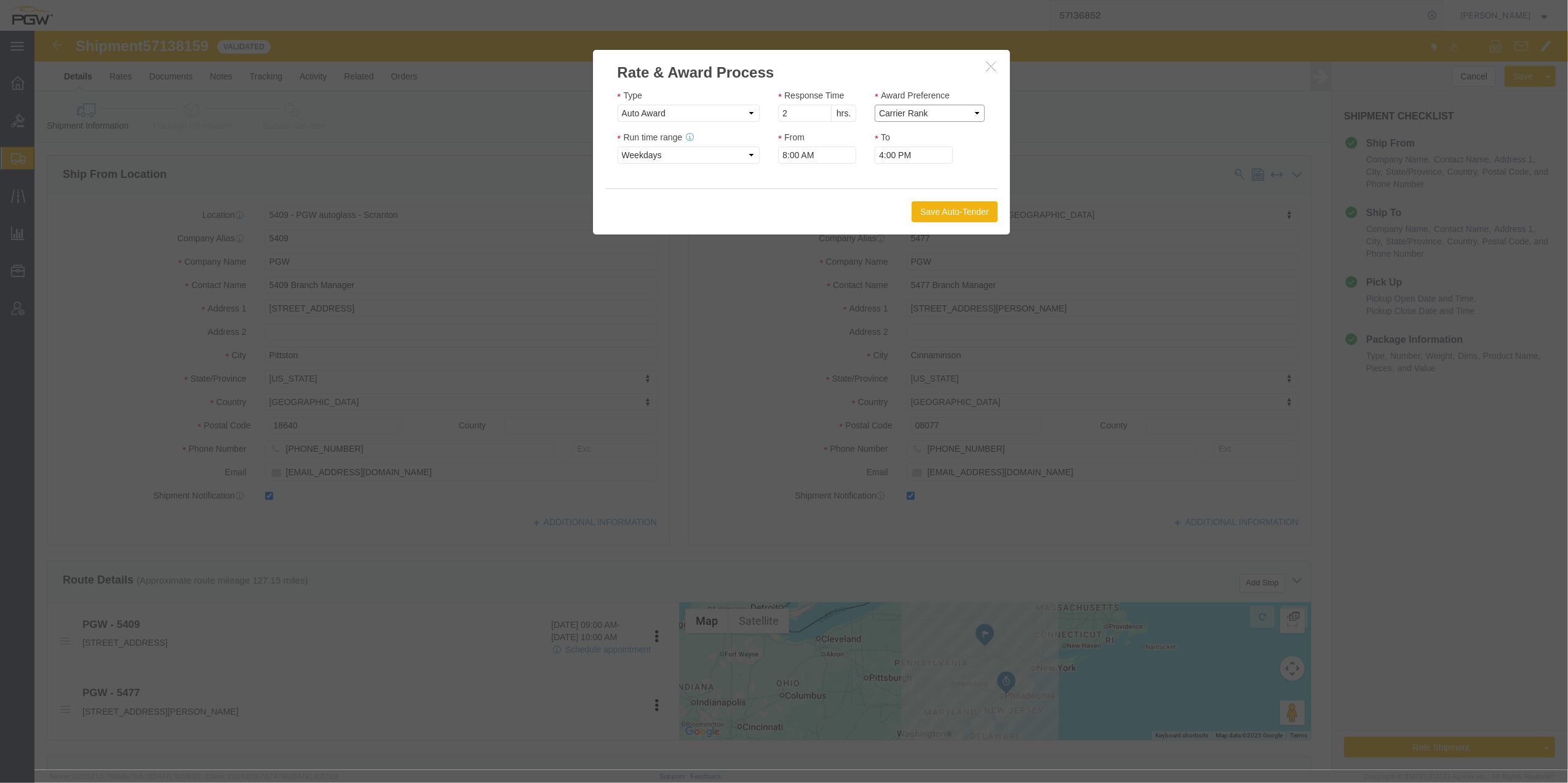
click select "Price Carrier Rank"
click button "Save Auto-Tender"
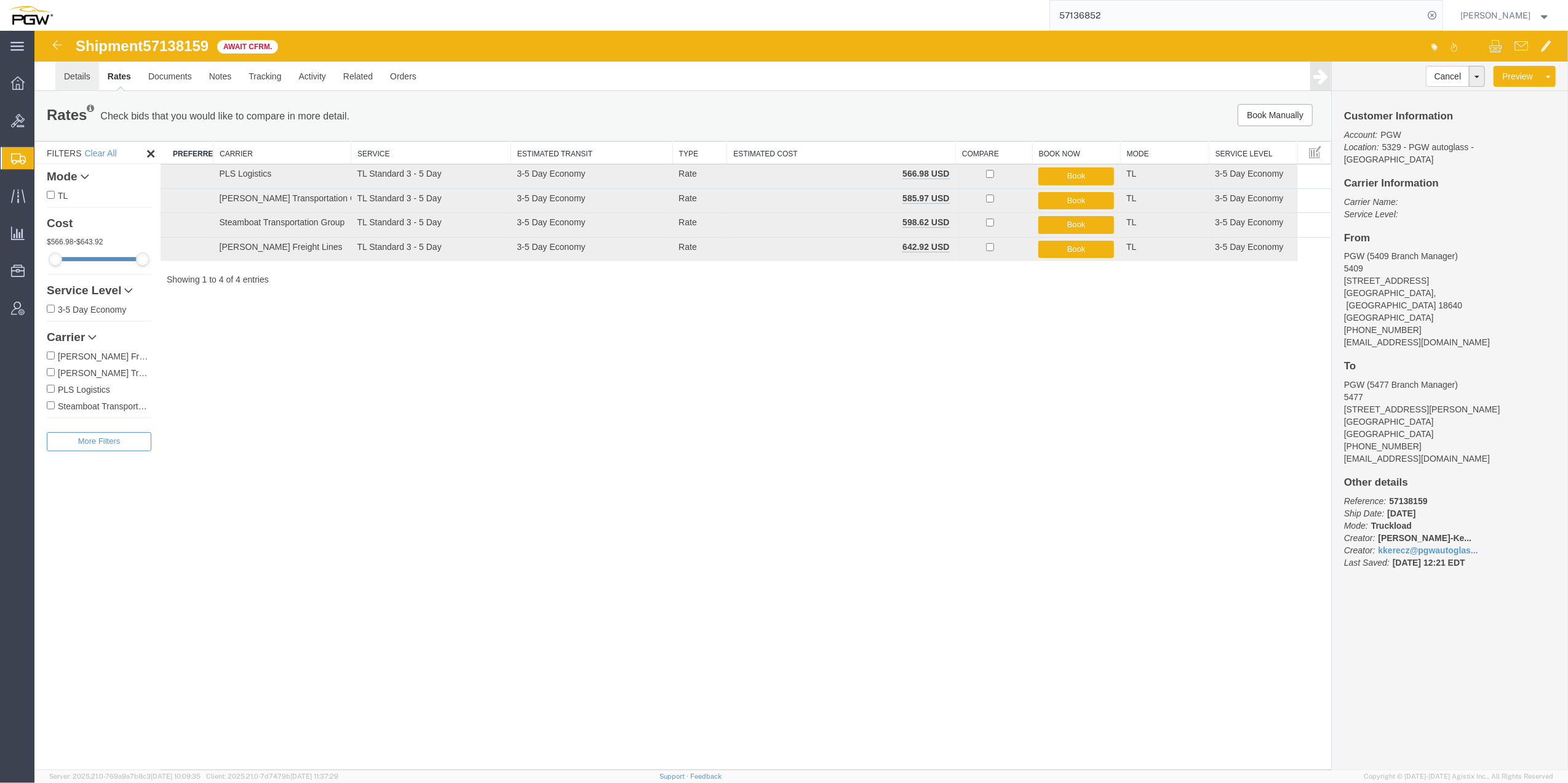
click at [73, 80] on link "Details" at bounding box center [77, 75] width 44 height 30
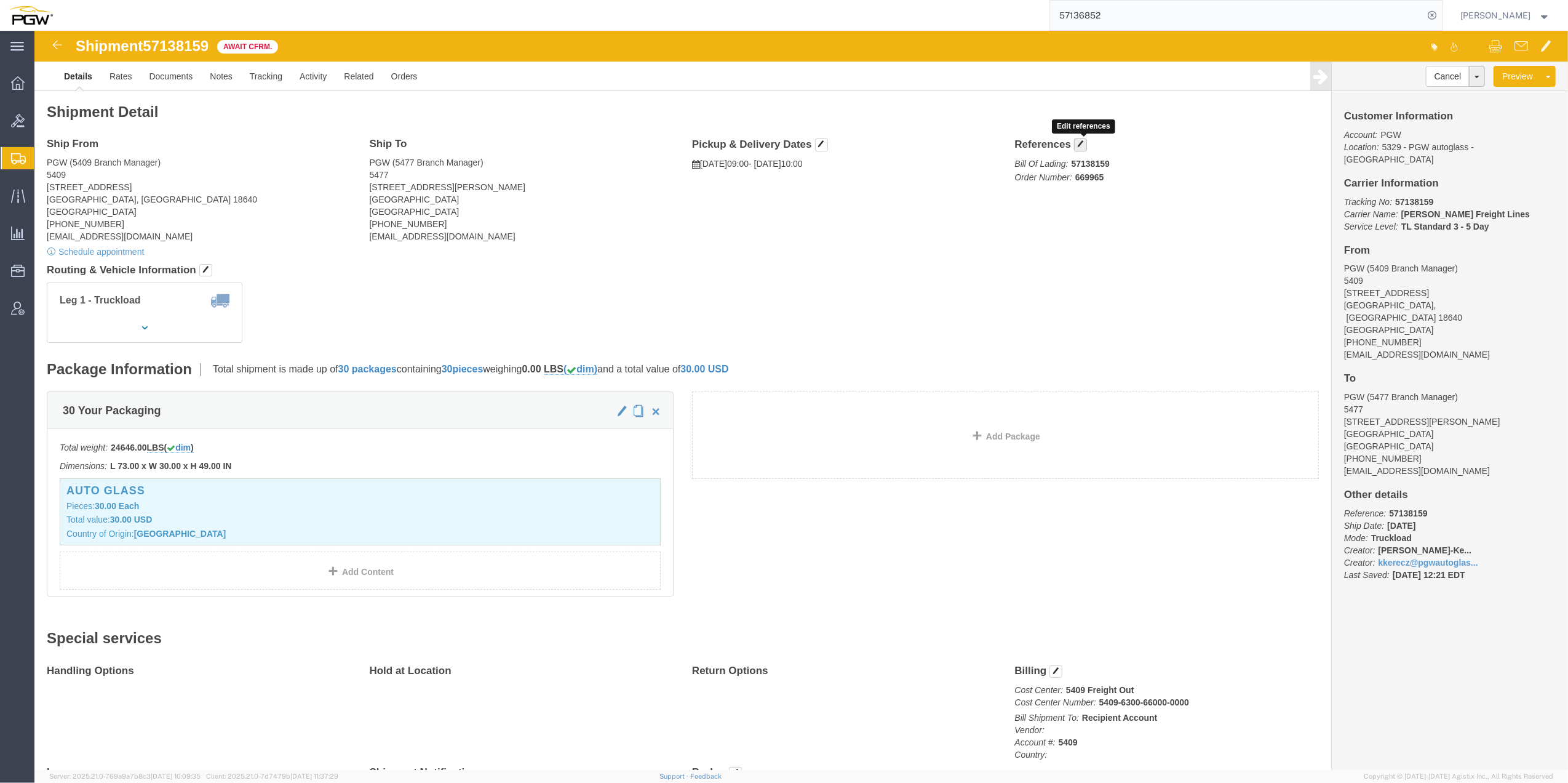
click span "button"
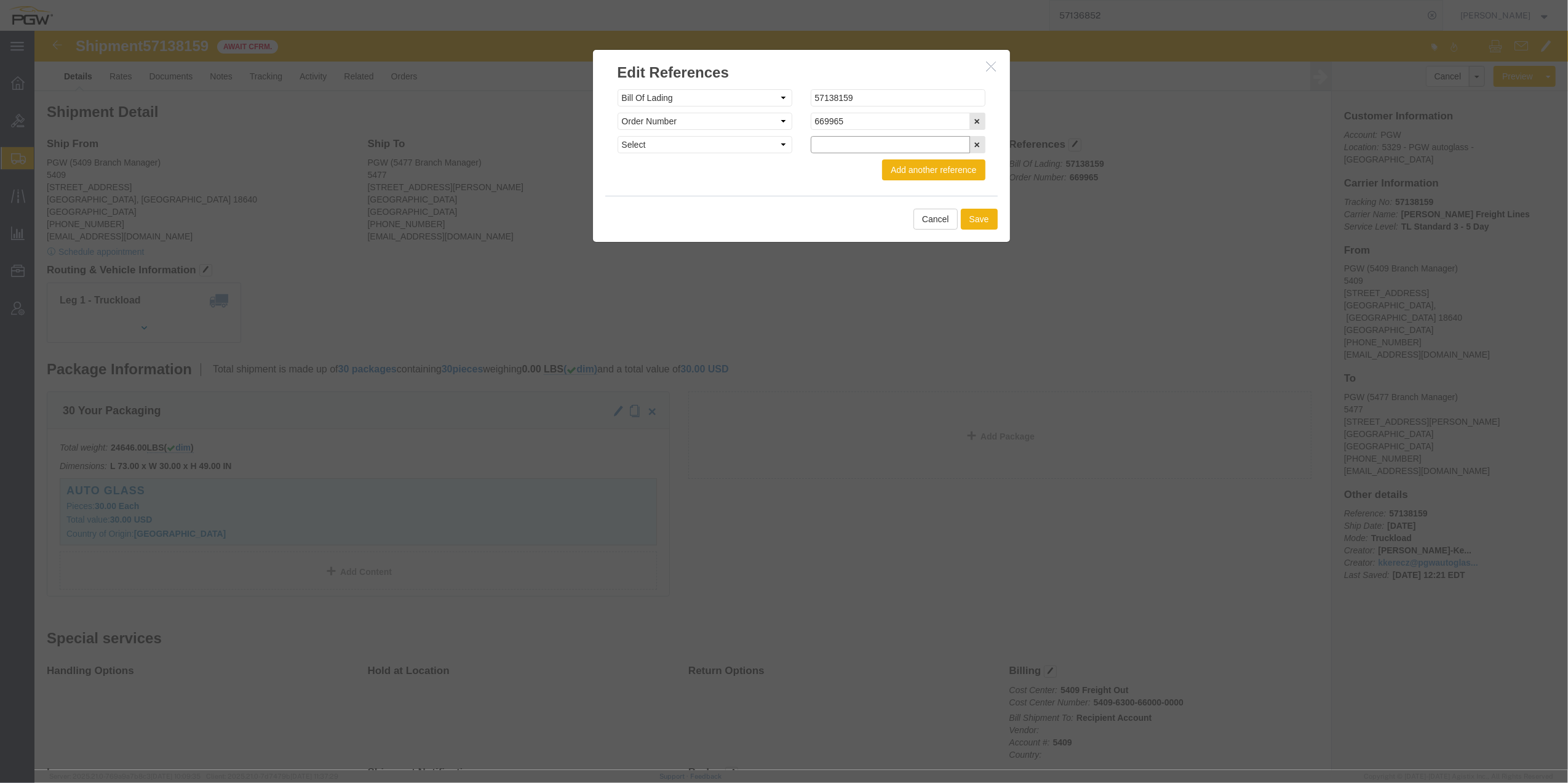
click input "text"
click div "Add another reference"
click select "Select Account Type Activity ID Airline Appointment Number ASN Batch Request # …"
select select "BIN"
click select "Select Account Type Activity ID Airline Appointment Number ASN Batch Request # …"
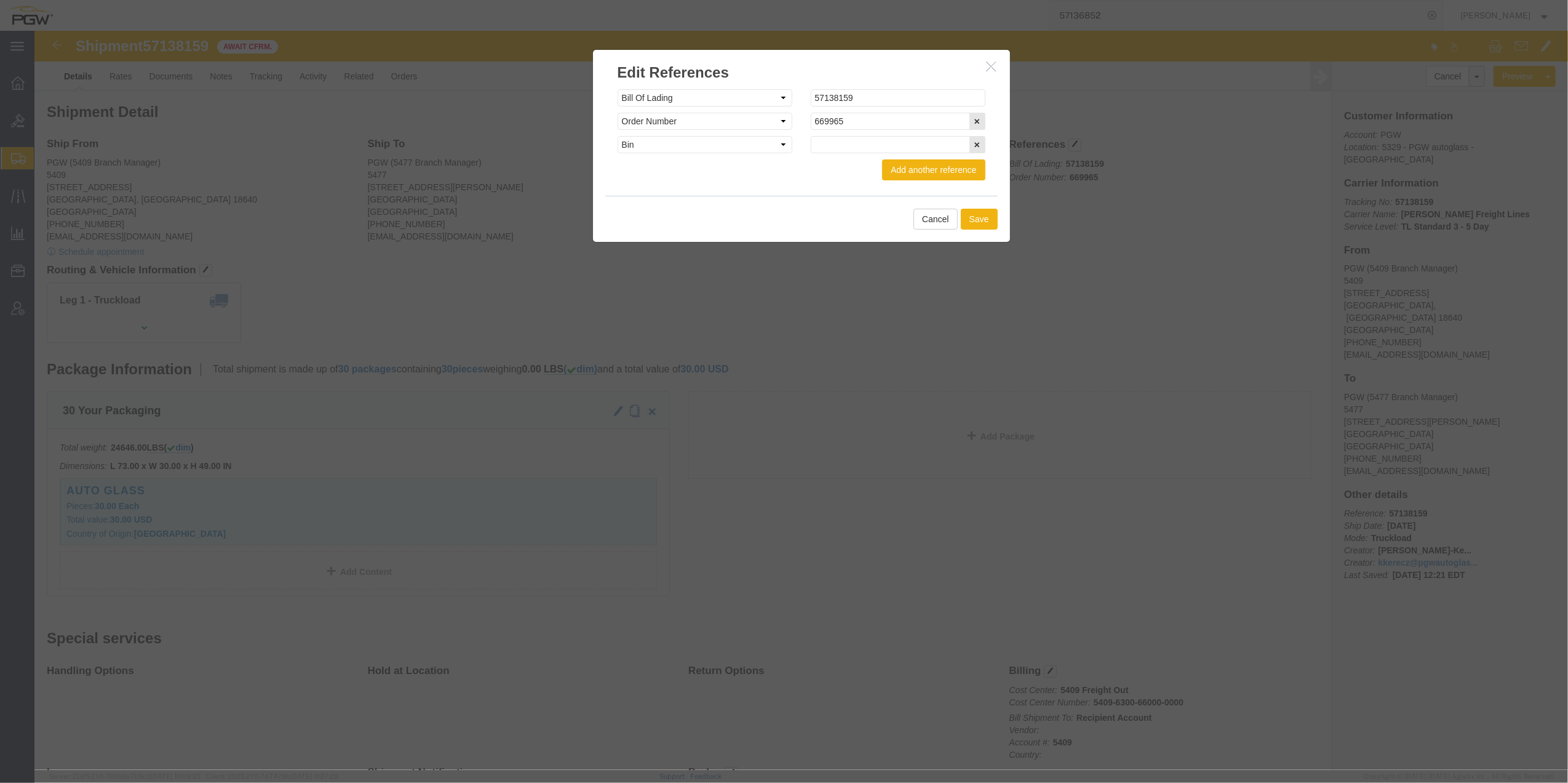
click div "Select Account Type Activity ID Airline Appointment Number ASN Batch Request # …"
click input "text"
type input "30 cases"
click select "Select Account Type Activity ID Airline Appointment Number ASN Batch Request # …"
click div "Select Account Type Activity ID Airline Appointment Number ASN Batch Request # …"
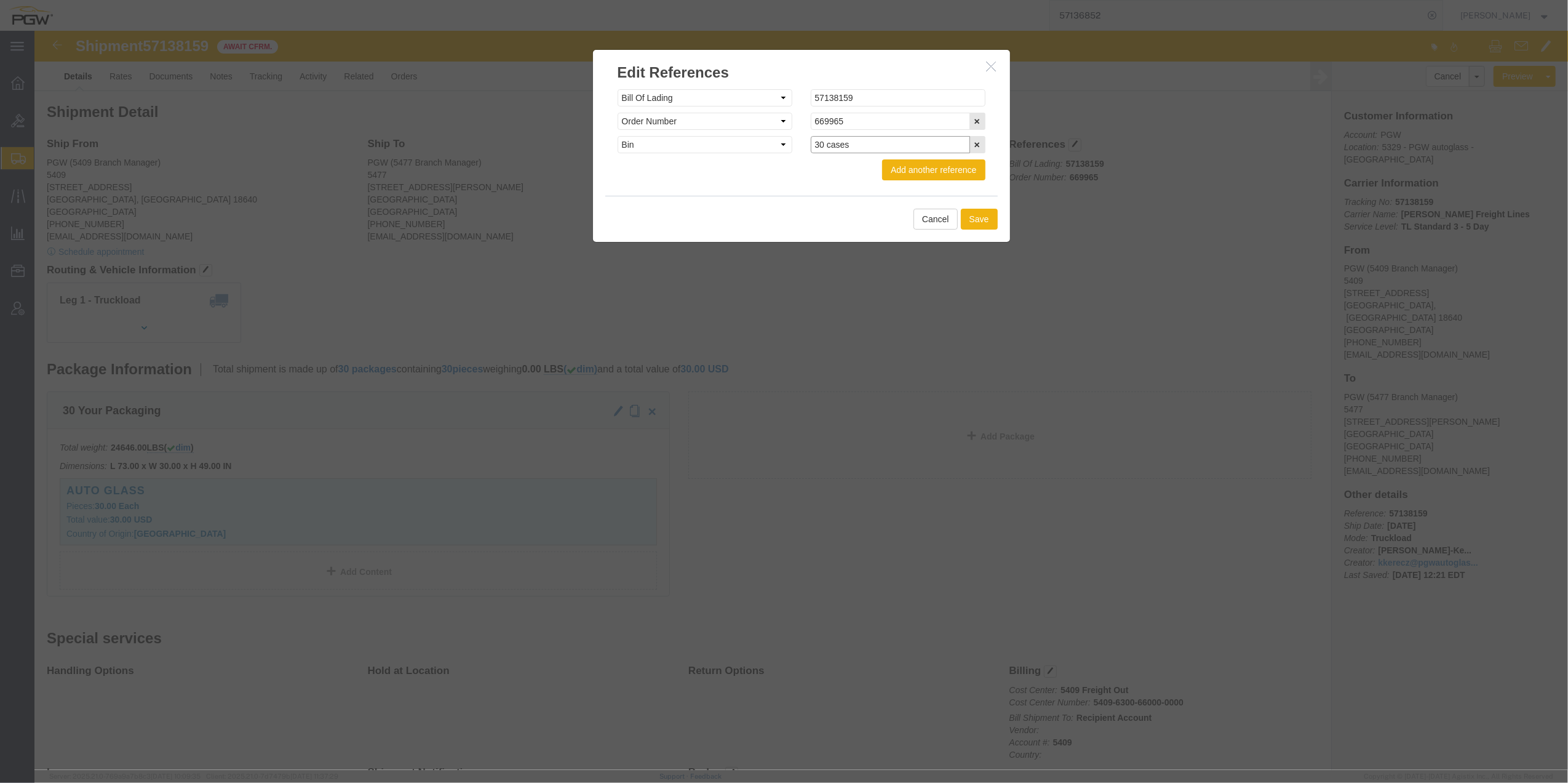
drag, startPoint x: 824, startPoint y: 112, endPoint x: 749, endPoint y: 107, distance: 75.2
click div "Select Account Type Activity ID Airline Appointment Number ASN Batch Request # …"
type input "large garbage container"
click button "Add another reference"
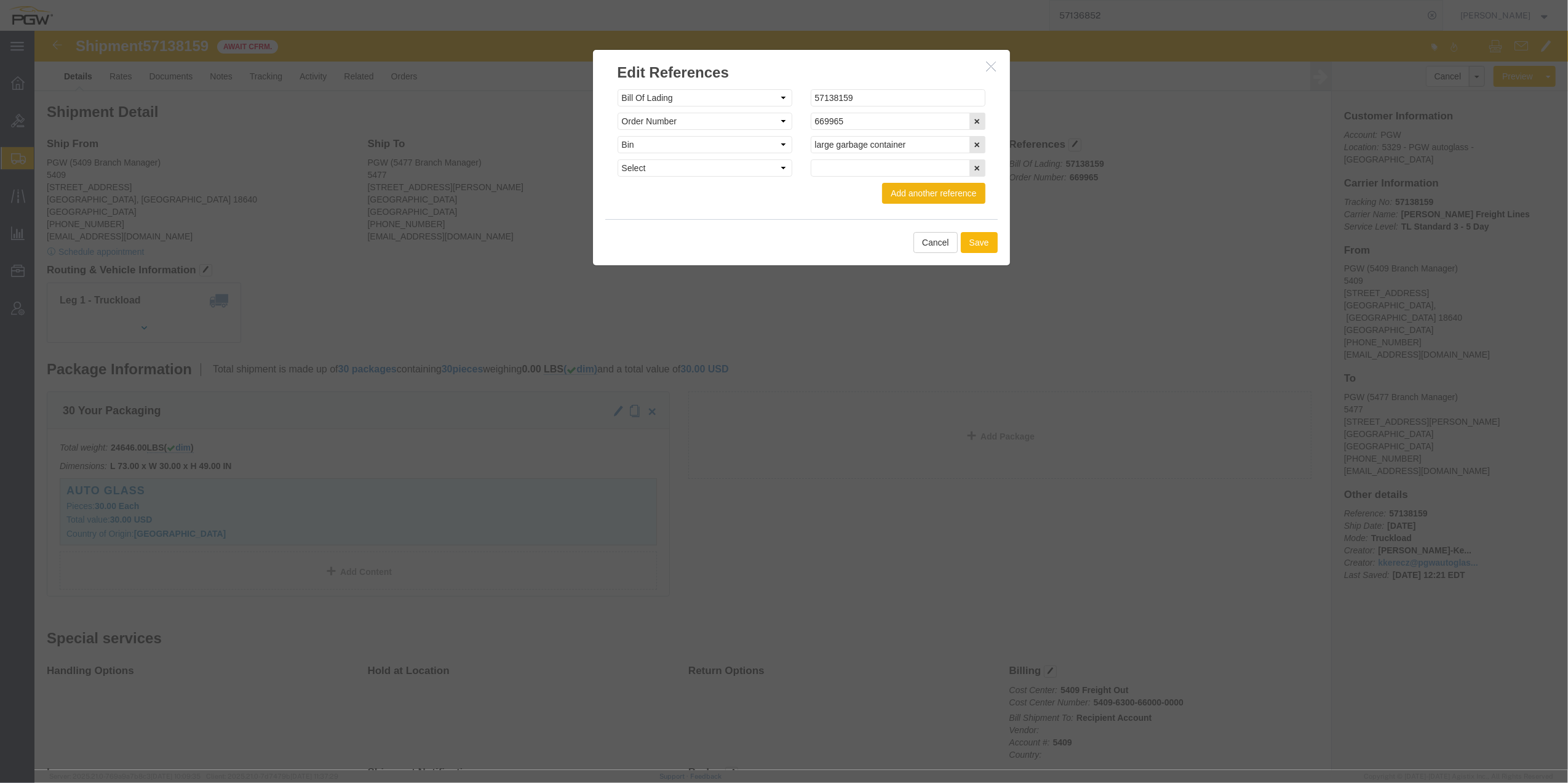
click button "Save"
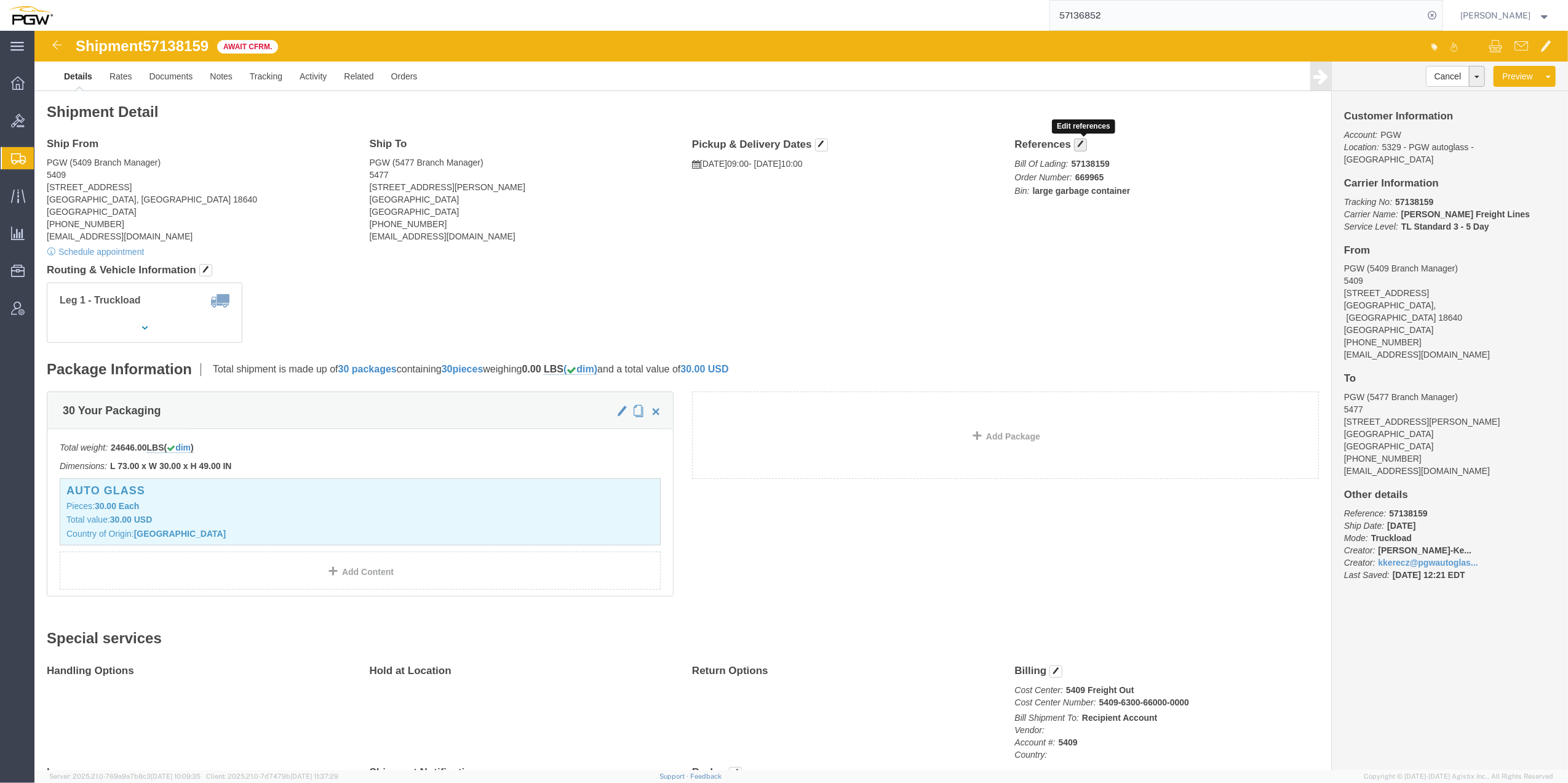
click span "button"
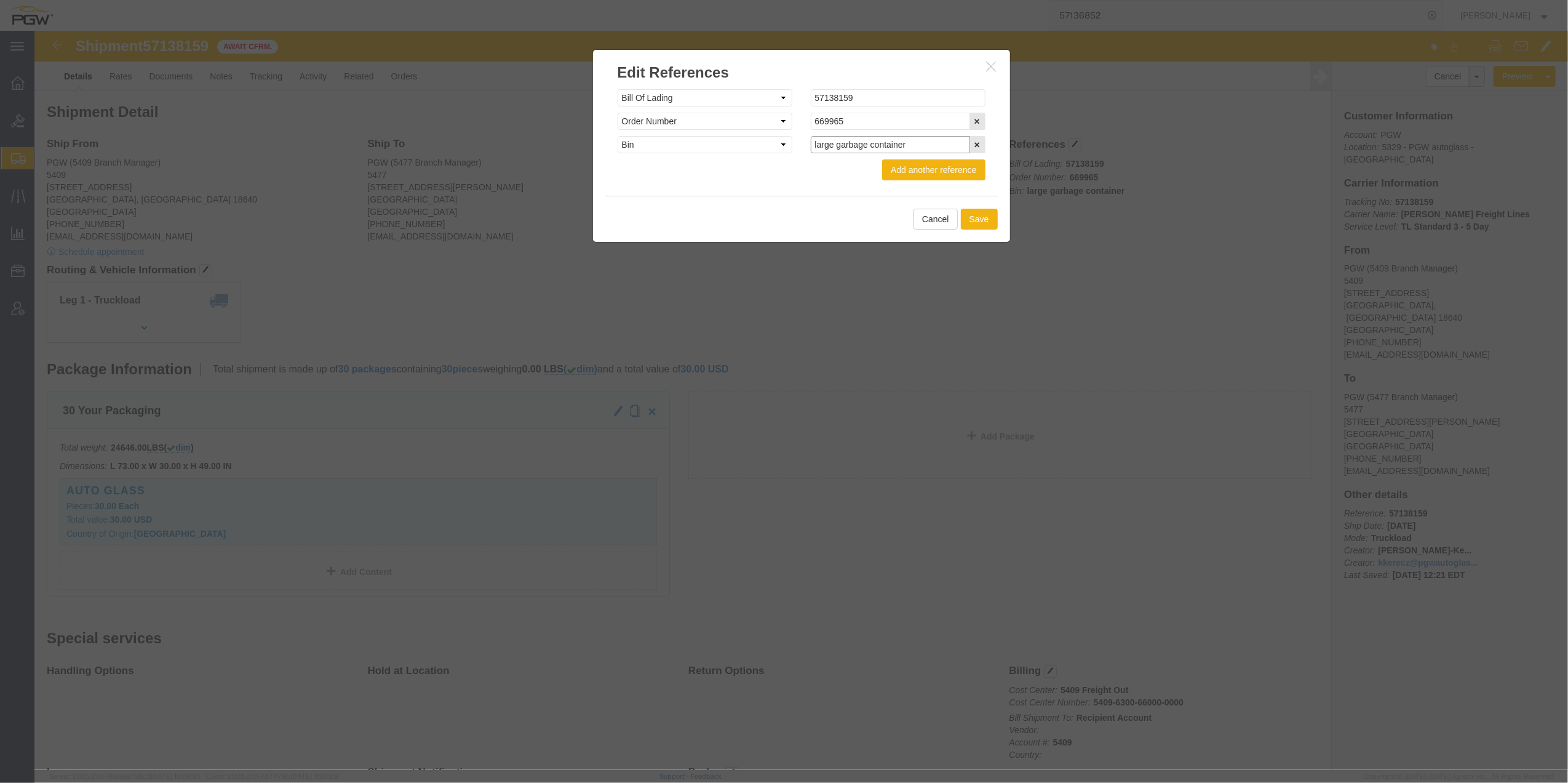
click input "large garbage container"
type input "plus large garbage container"
click button "Add another reference"
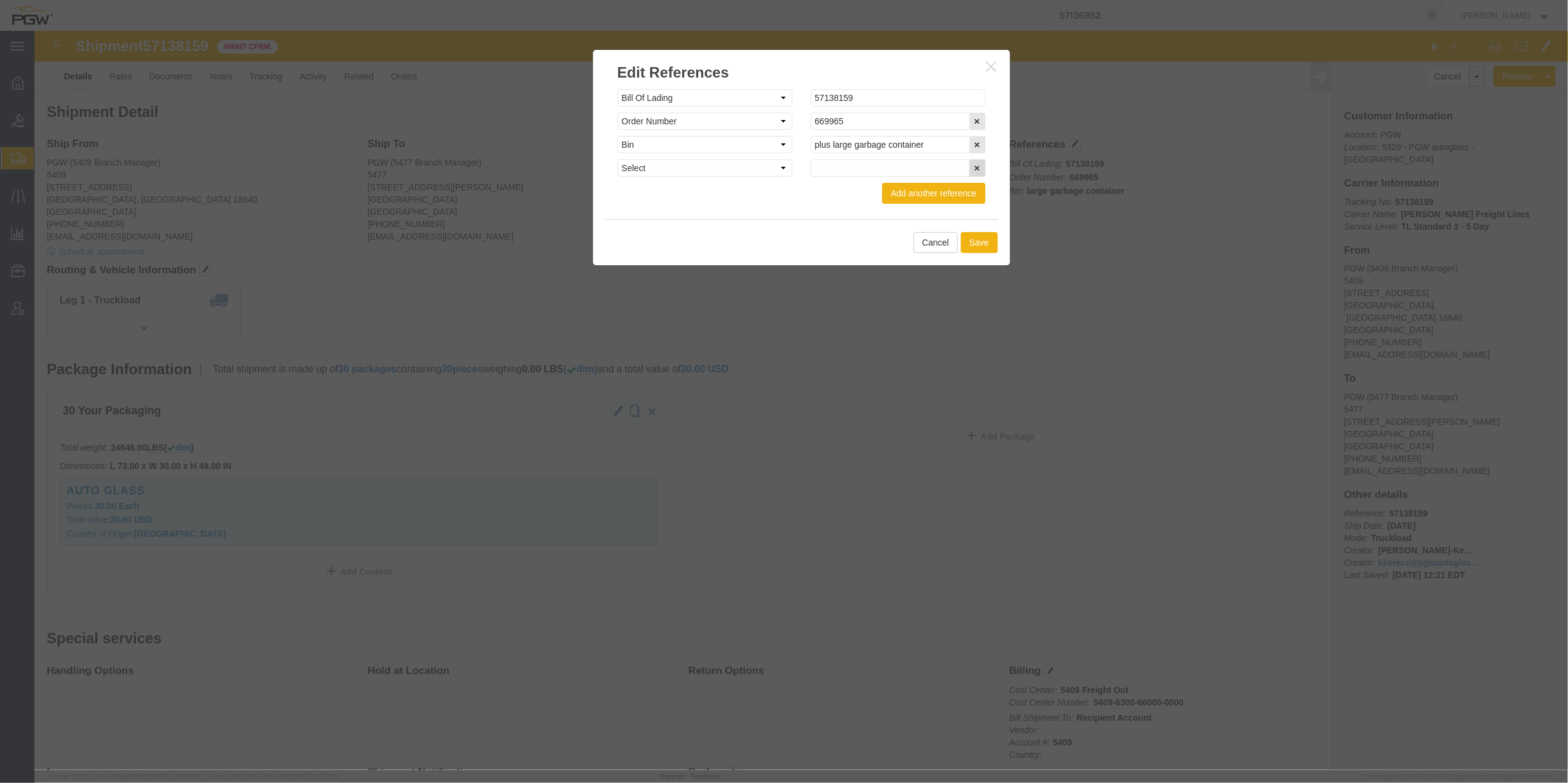
click button "button"
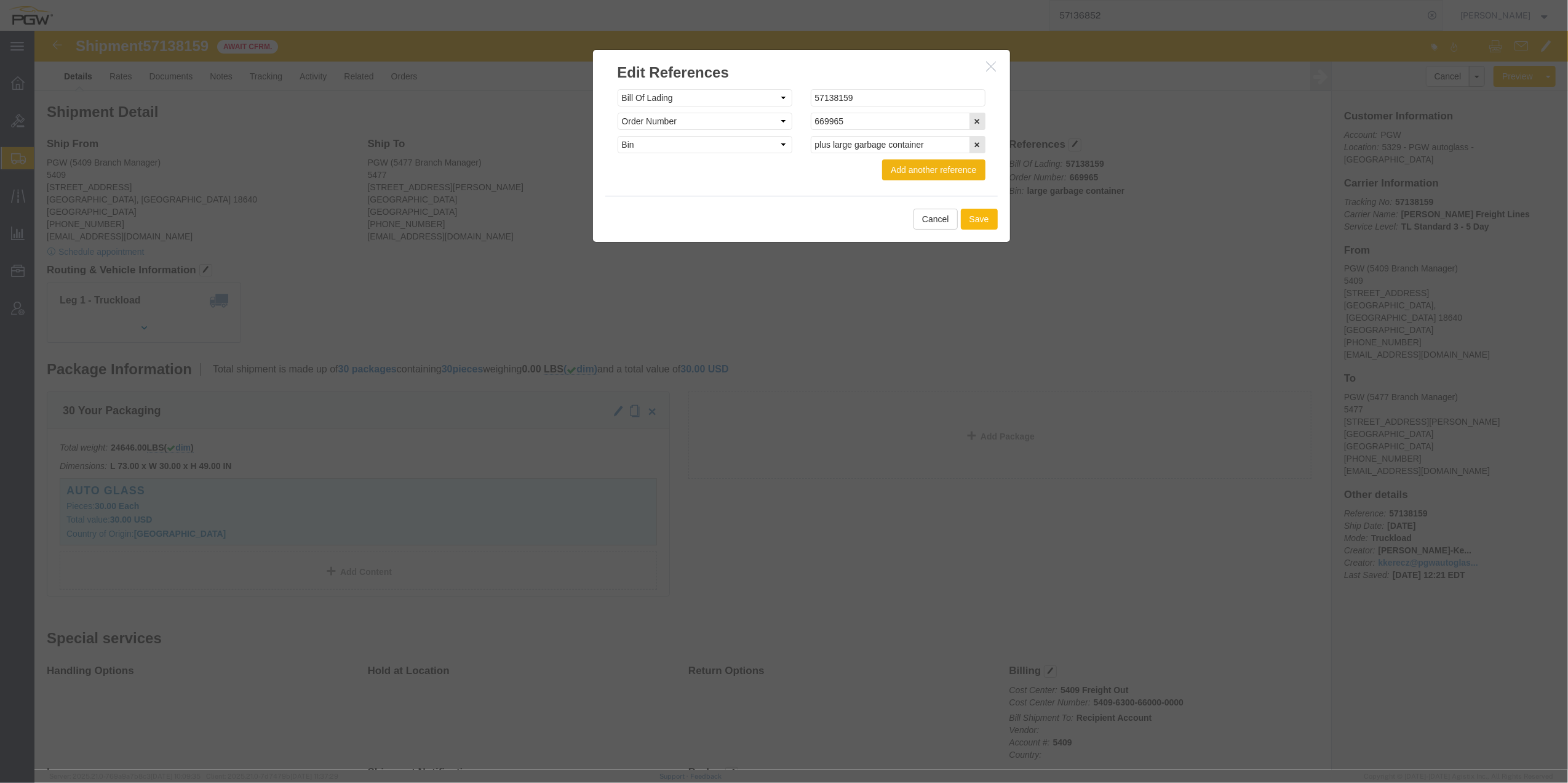
click button "Save"
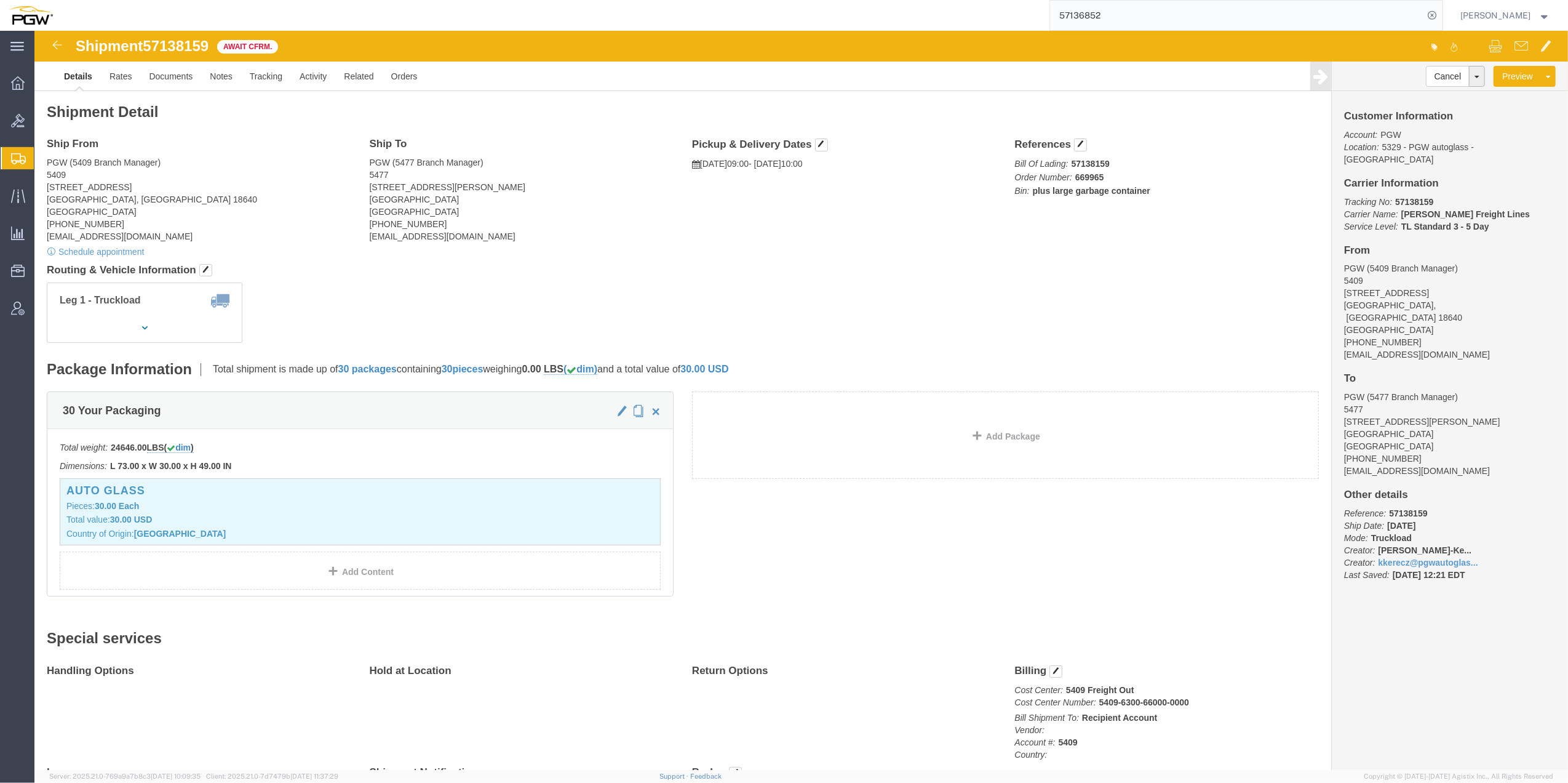
click span "57138159"
copy span "57138159"
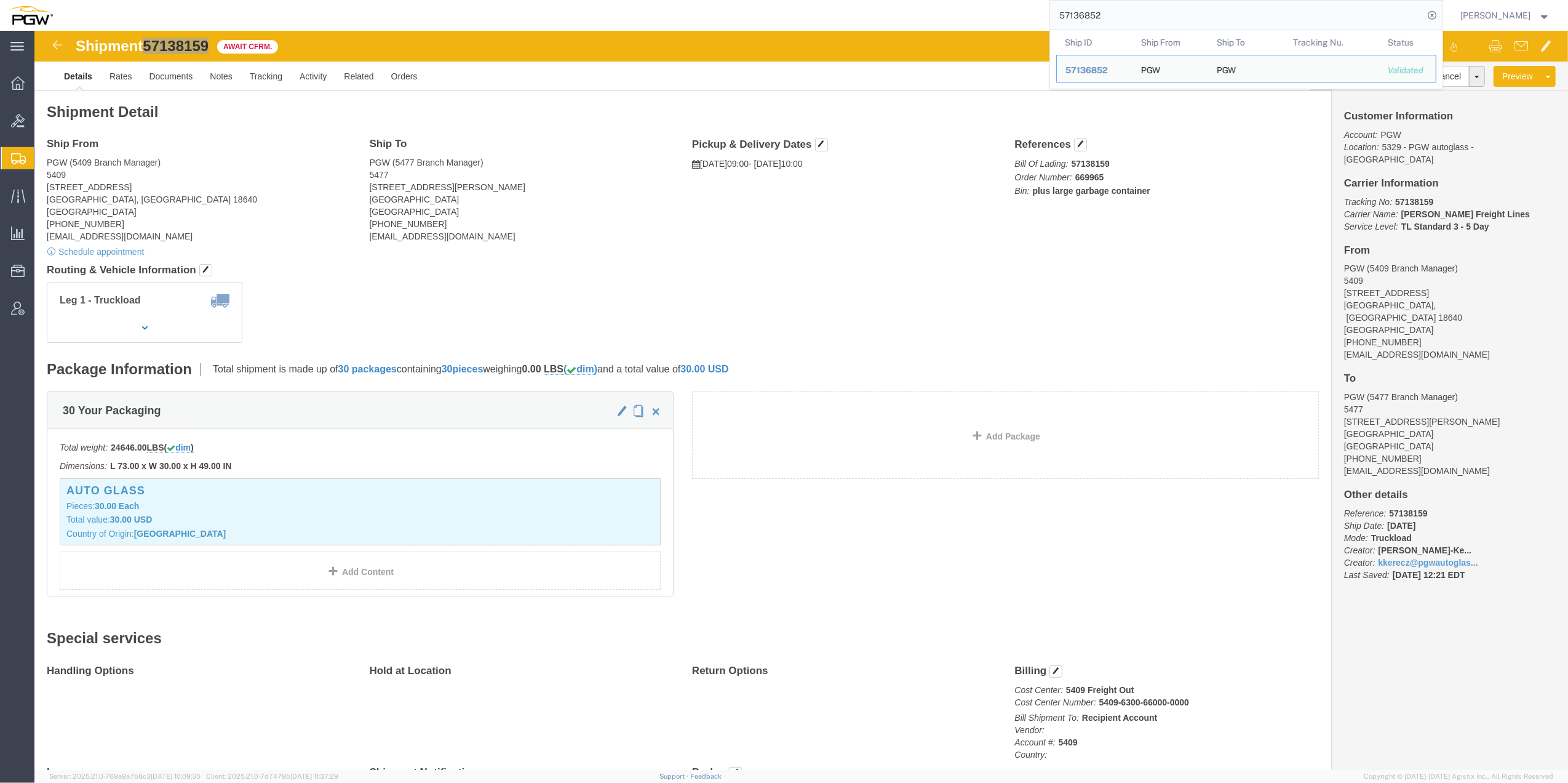
drag, startPoint x: 1090, startPoint y: 18, endPoint x: 1005, endPoint y: 17, distance: 85.0
click at [990, 13] on div "57136852 Ship ID Ship From Ship To Tracking Nu. Status Ship ID 57136852 Ship Fr…" at bounding box center [752, 15] width 1382 height 31
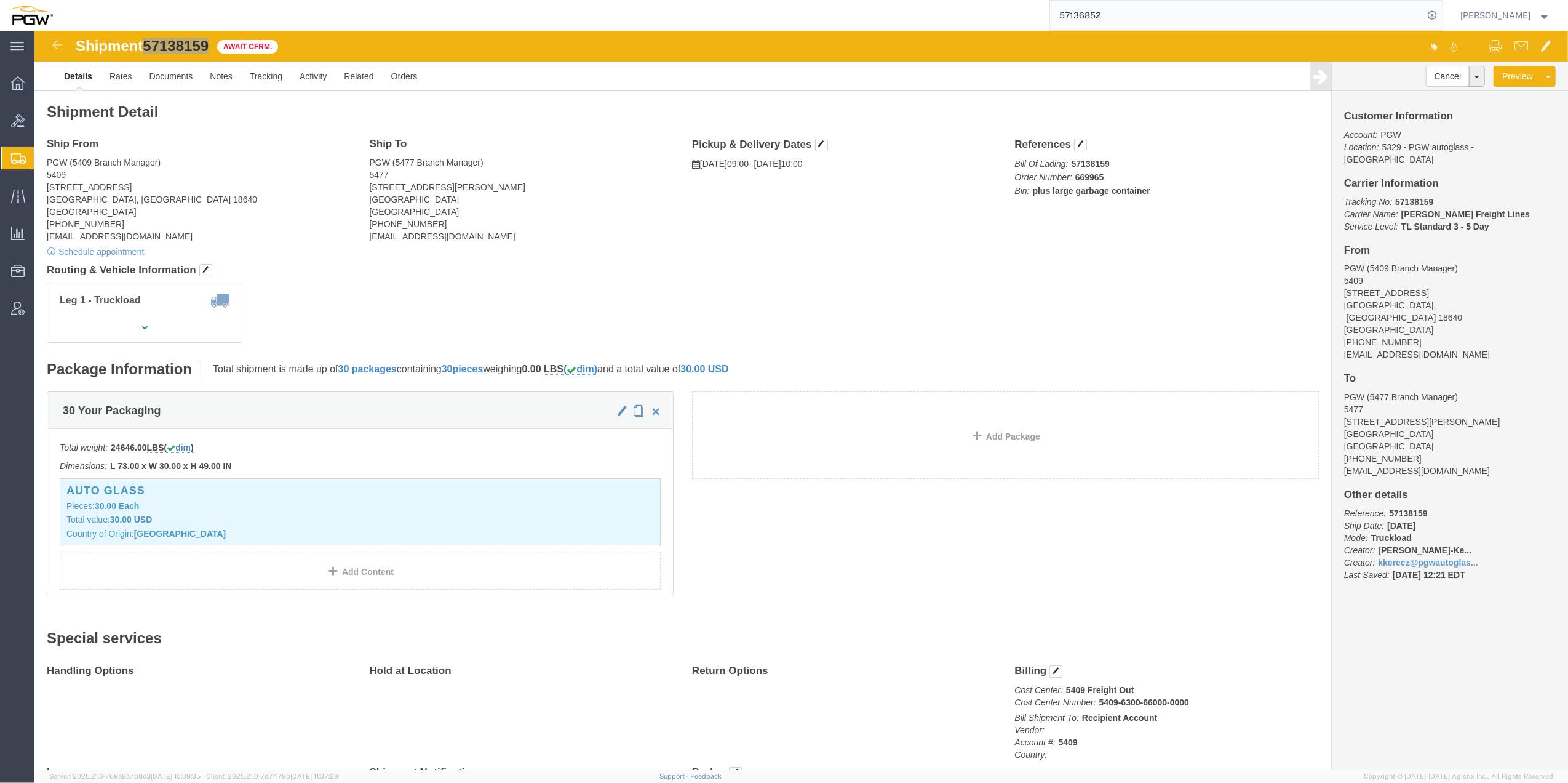
paste input "8159"
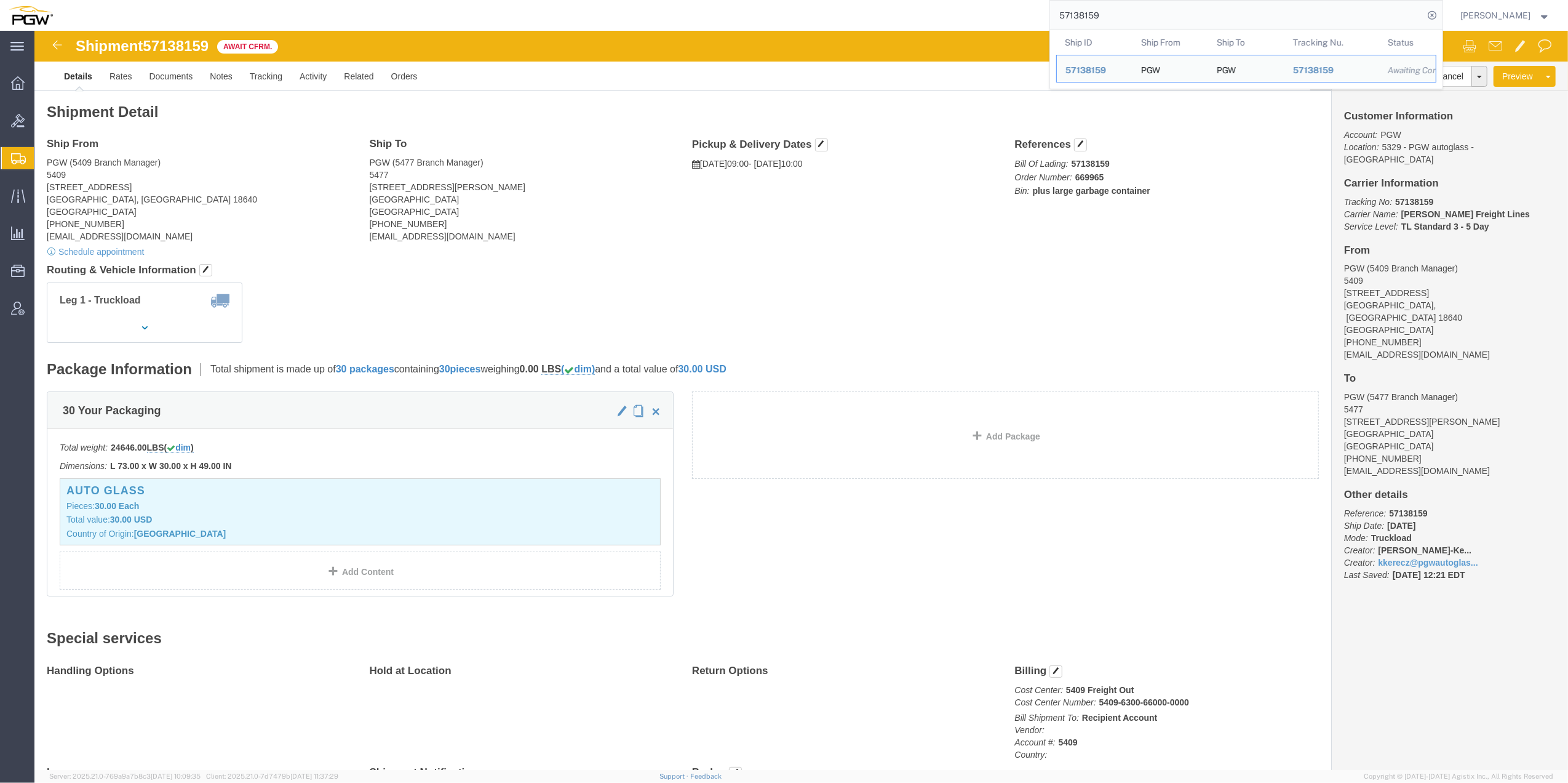
drag, startPoint x: 990, startPoint y: 12, endPoint x: 963, endPoint y: 12, distance: 27.0
click at [963, 12] on div "57138159 Ship ID Ship From Ship To Tracking Nu. Status Ship ID 57138159 Ship Fr…" at bounding box center [752, 15] width 1382 height 31
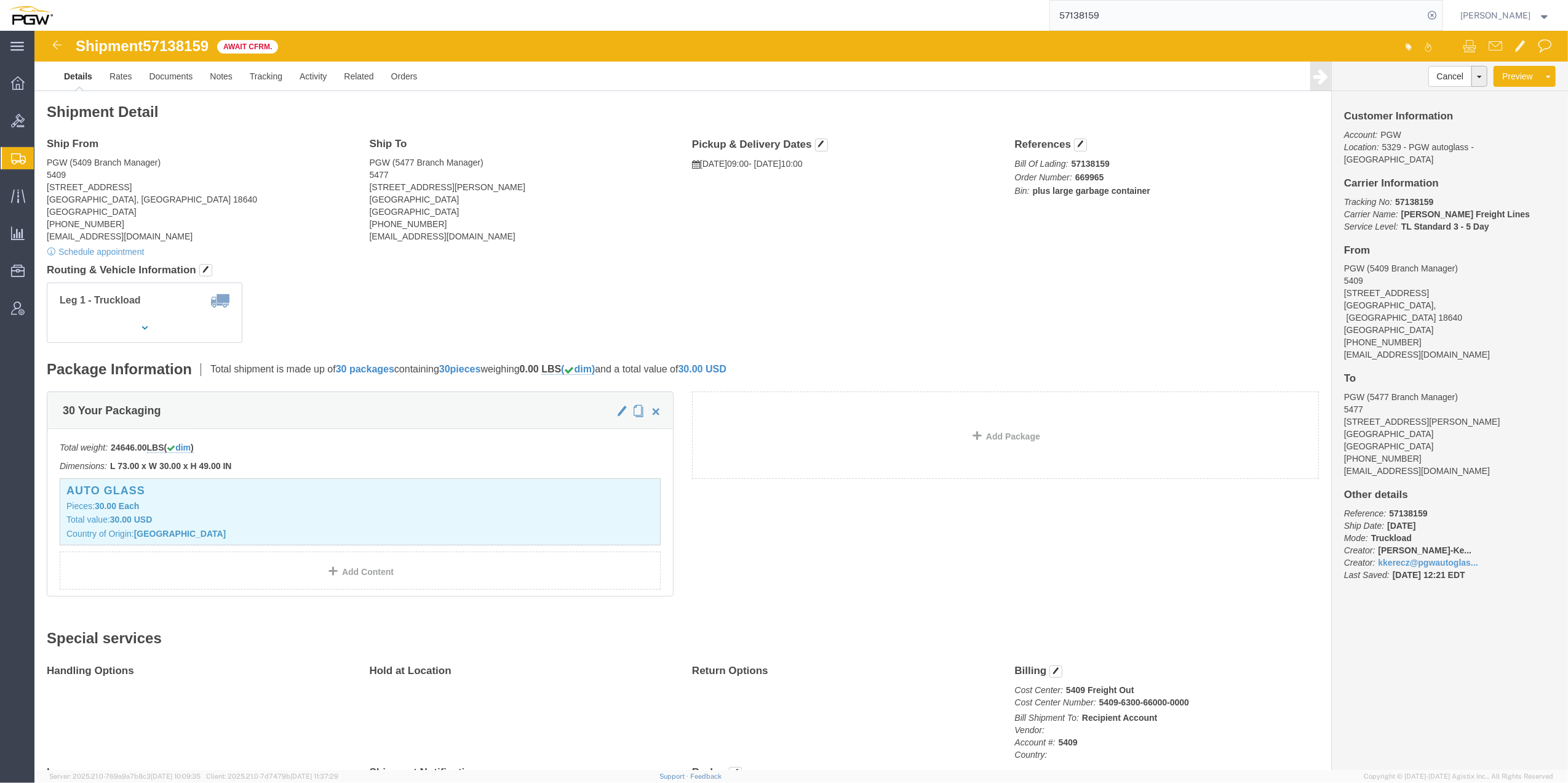
paste input "6852"
type input "57136852"
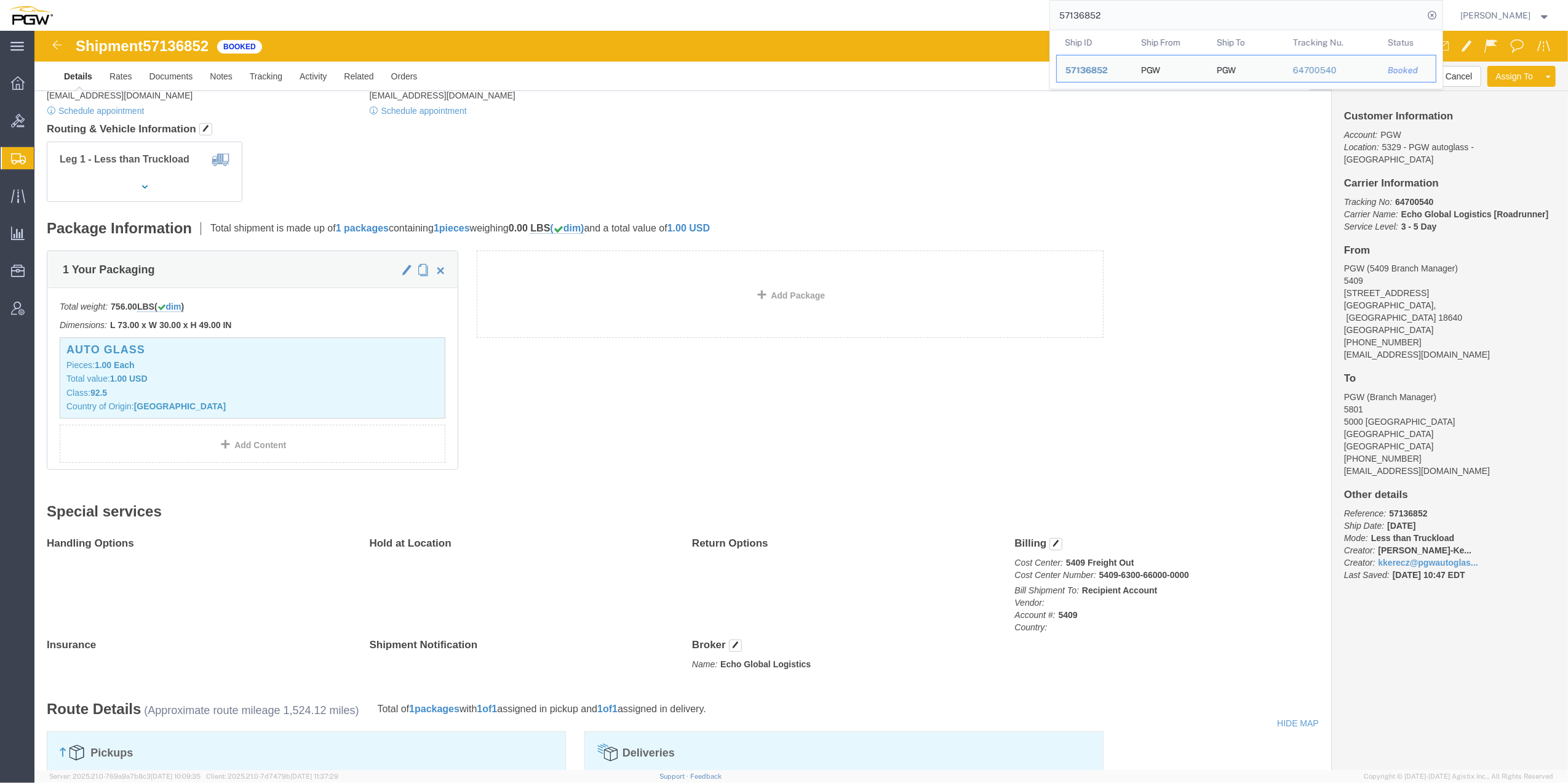
scroll to position [128, 0]
